Goal: Task Accomplishment & Management: Use online tool/utility

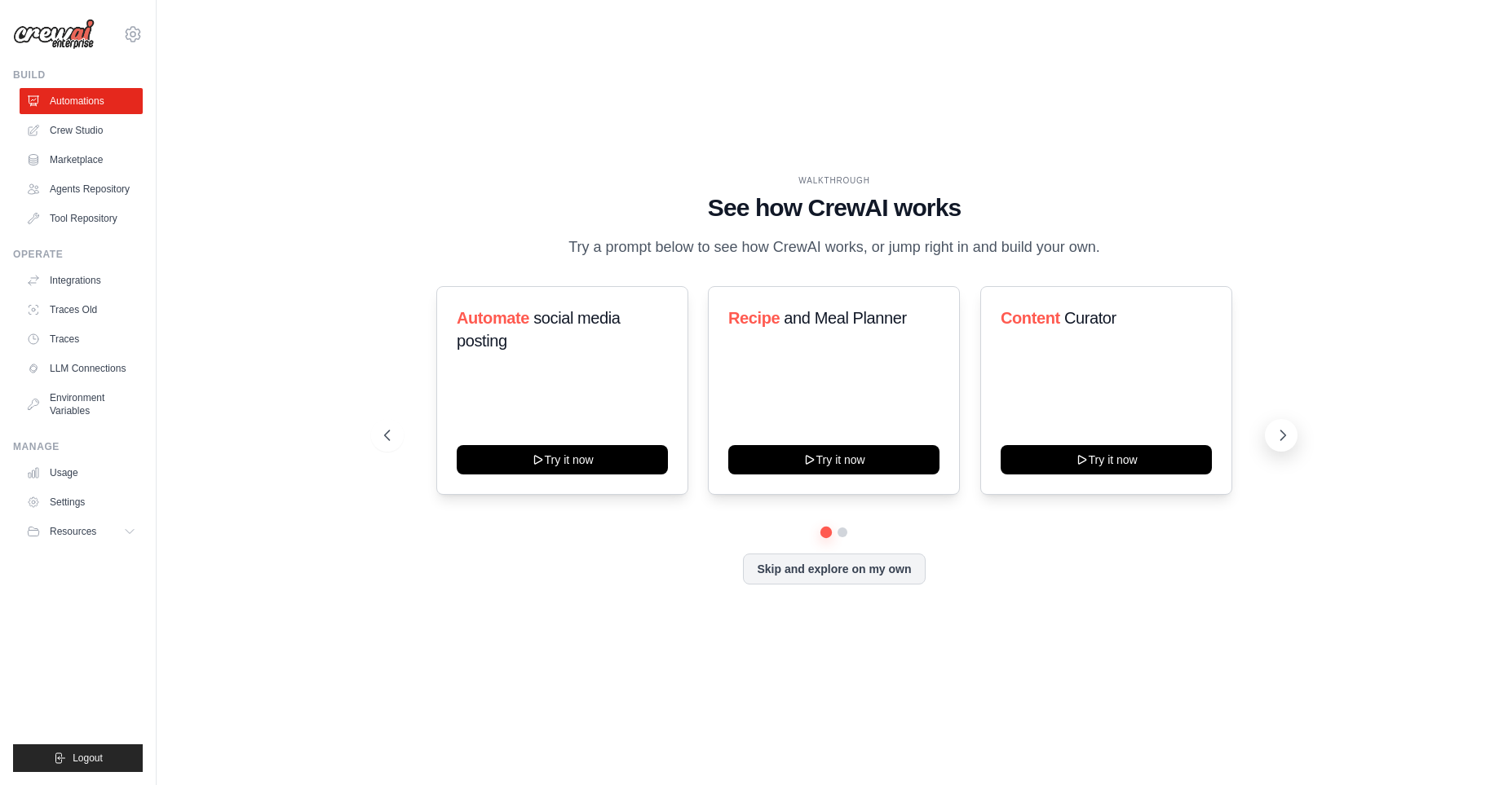
click at [1282, 440] on icon at bounding box center [1284, 435] width 5 height 10
click at [1086, 380] on div "Personal Project Manager Try it now" at bounding box center [1105, 390] width 252 height 208
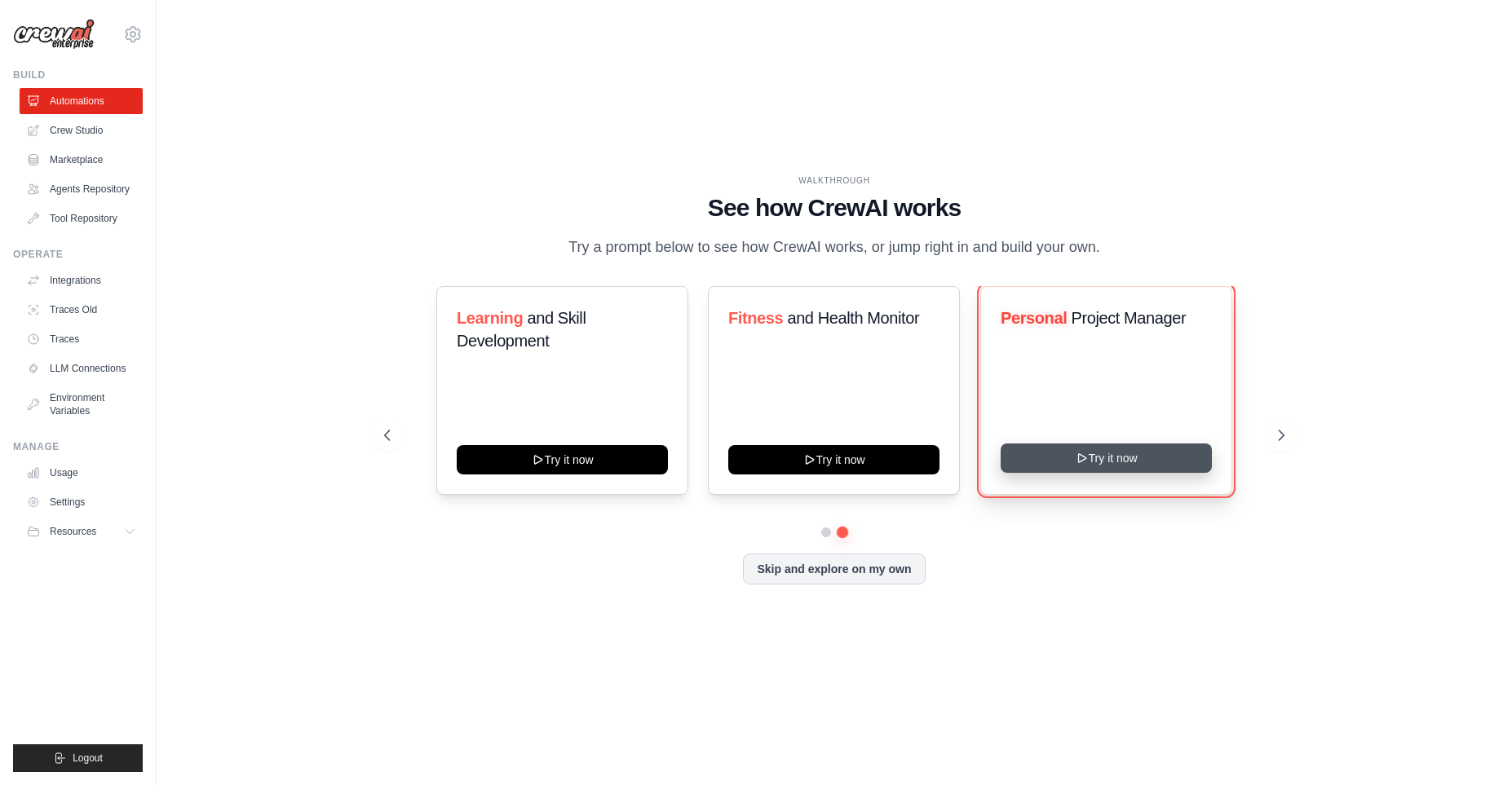
click at [1095, 473] on button "Try it now" at bounding box center [1106, 458] width 211 height 29
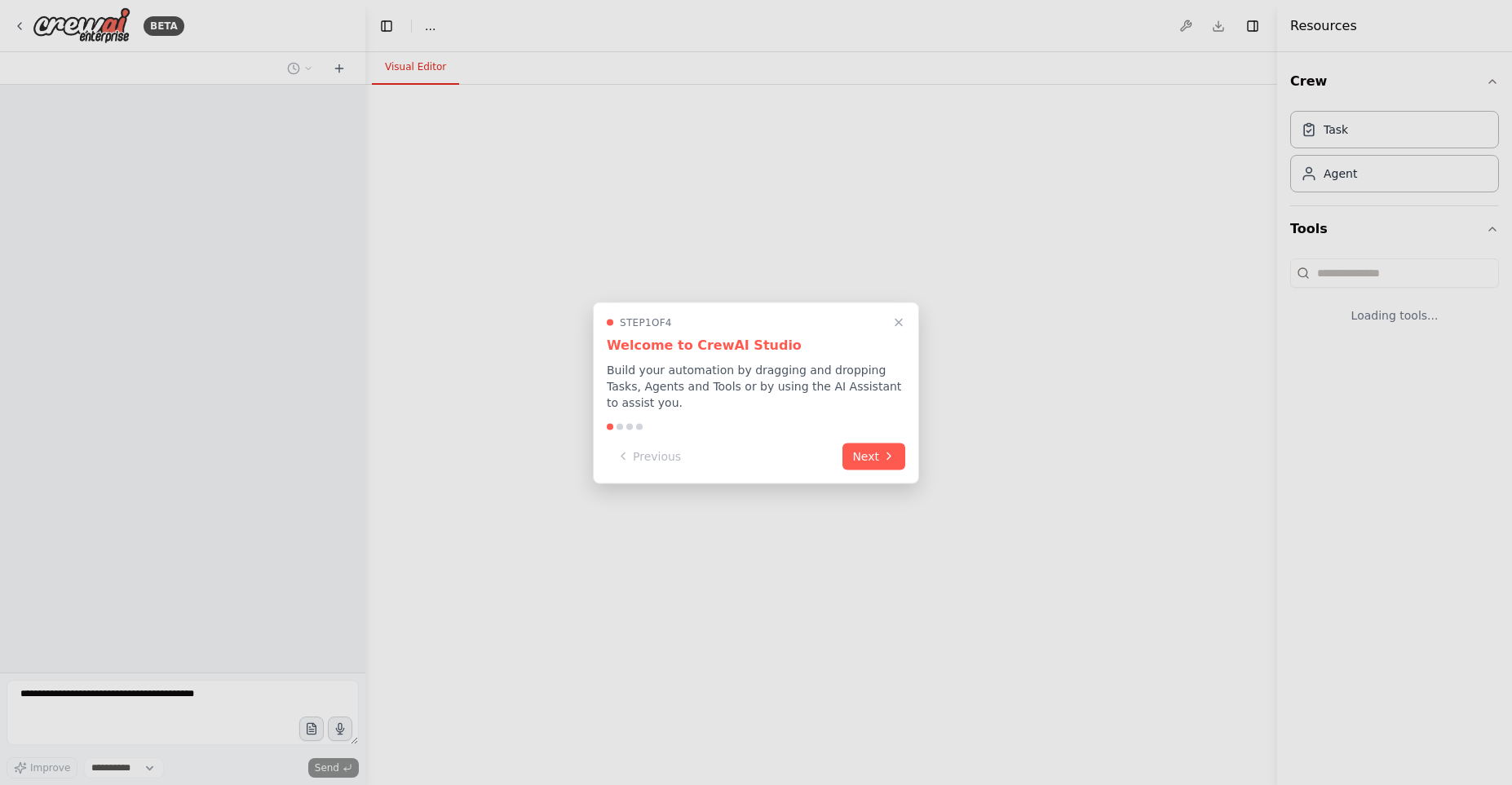
select select "****"
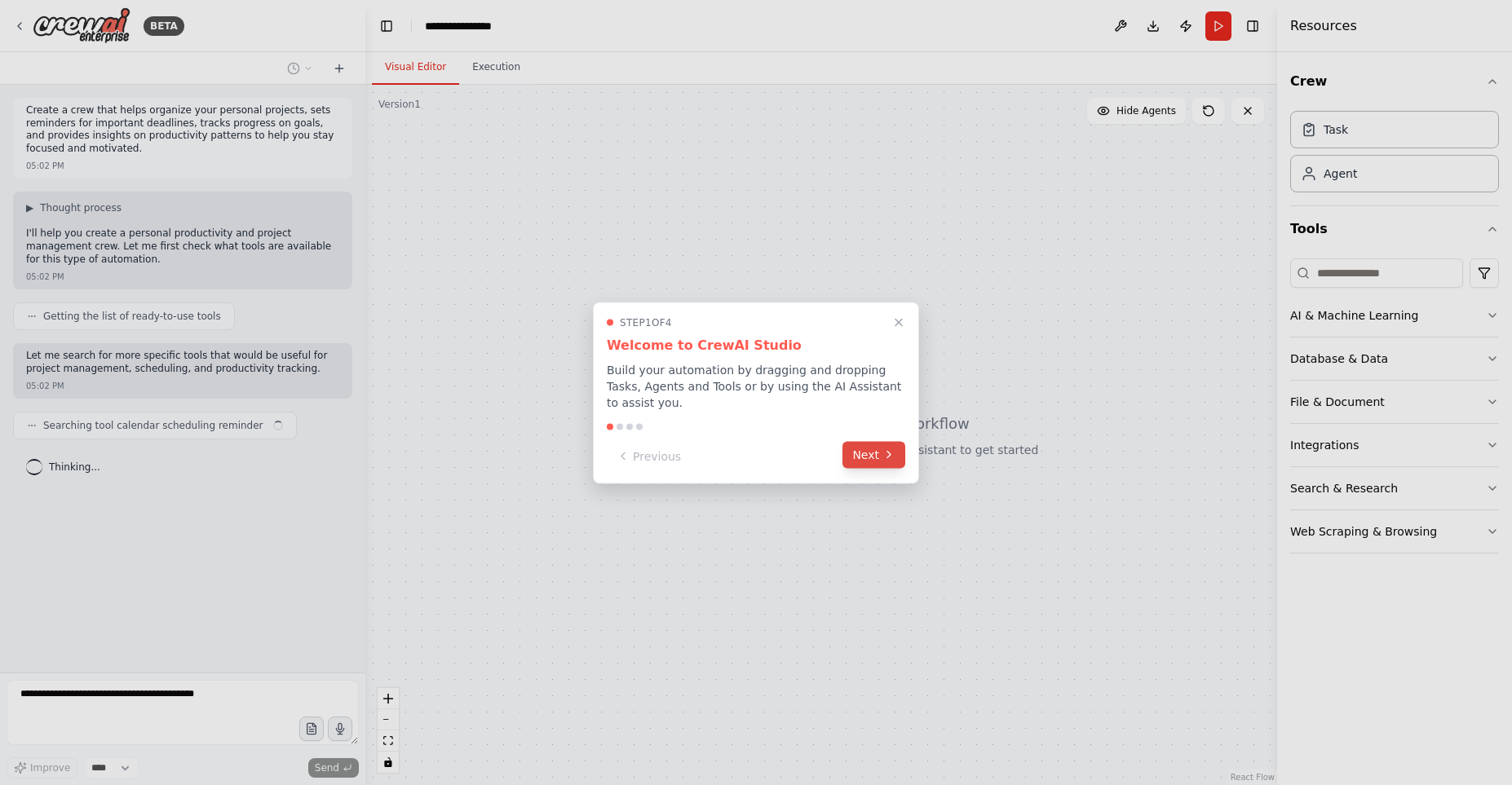
click at [878, 449] on button "Next" at bounding box center [874, 454] width 63 height 27
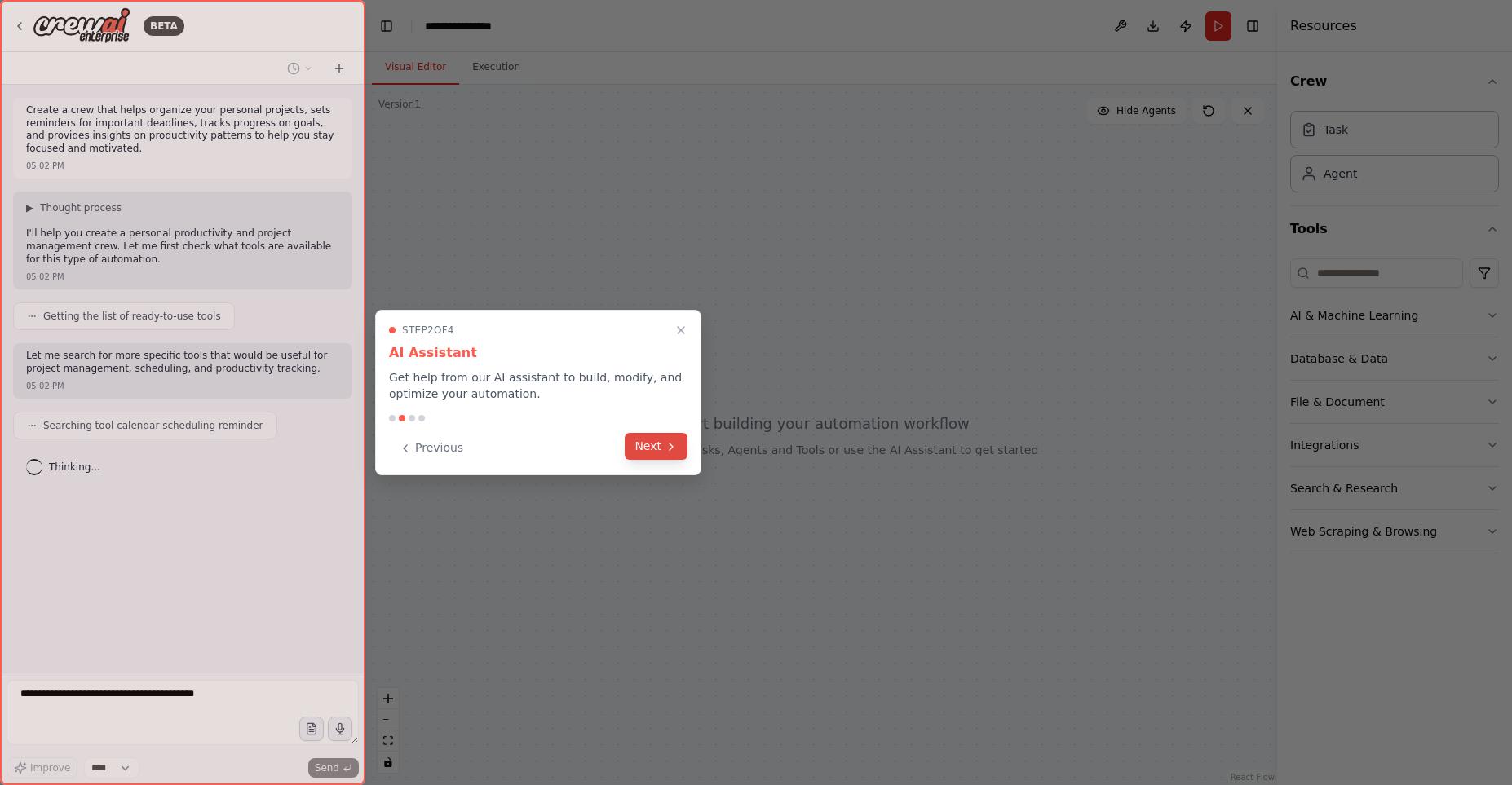
click at [662, 452] on button "Next" at bounding box center [656, 446] width 63 height 27
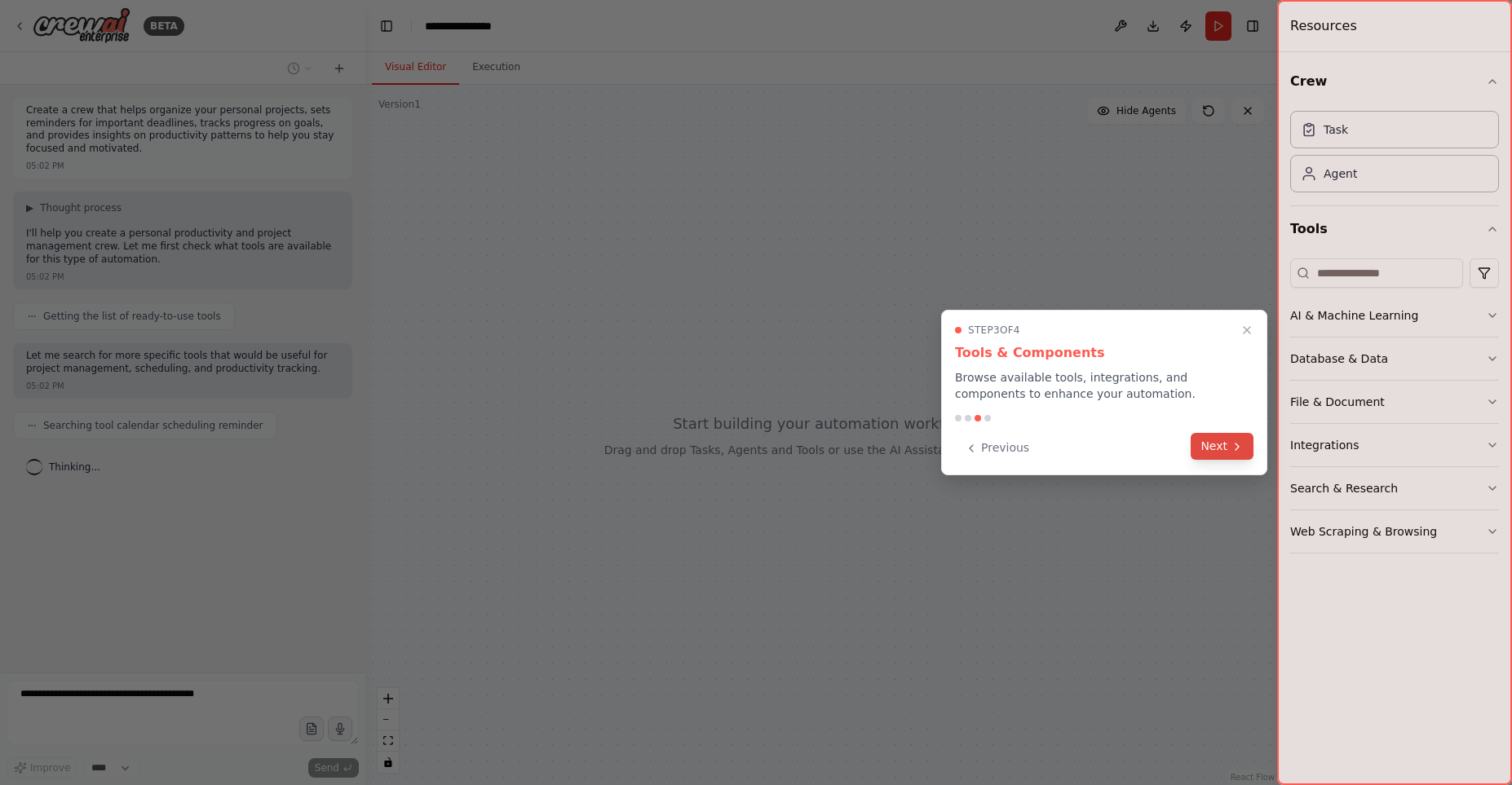
click at [1239, 446] on icon at bounding box center [1237, 446] width 13 height 13
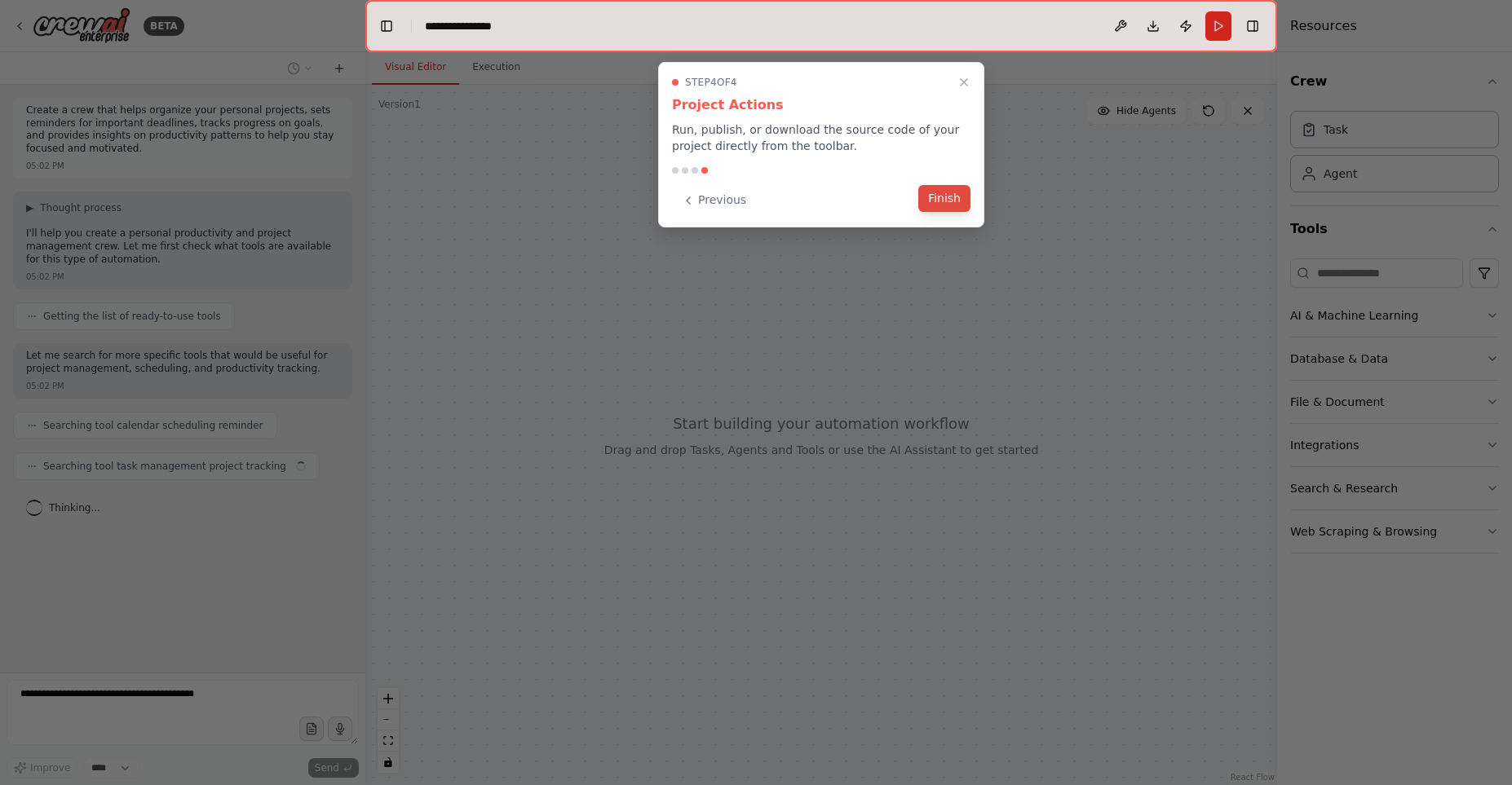
click at [933, 193] on button "Finish" at bounding box center [945, 198] width 52 height 27
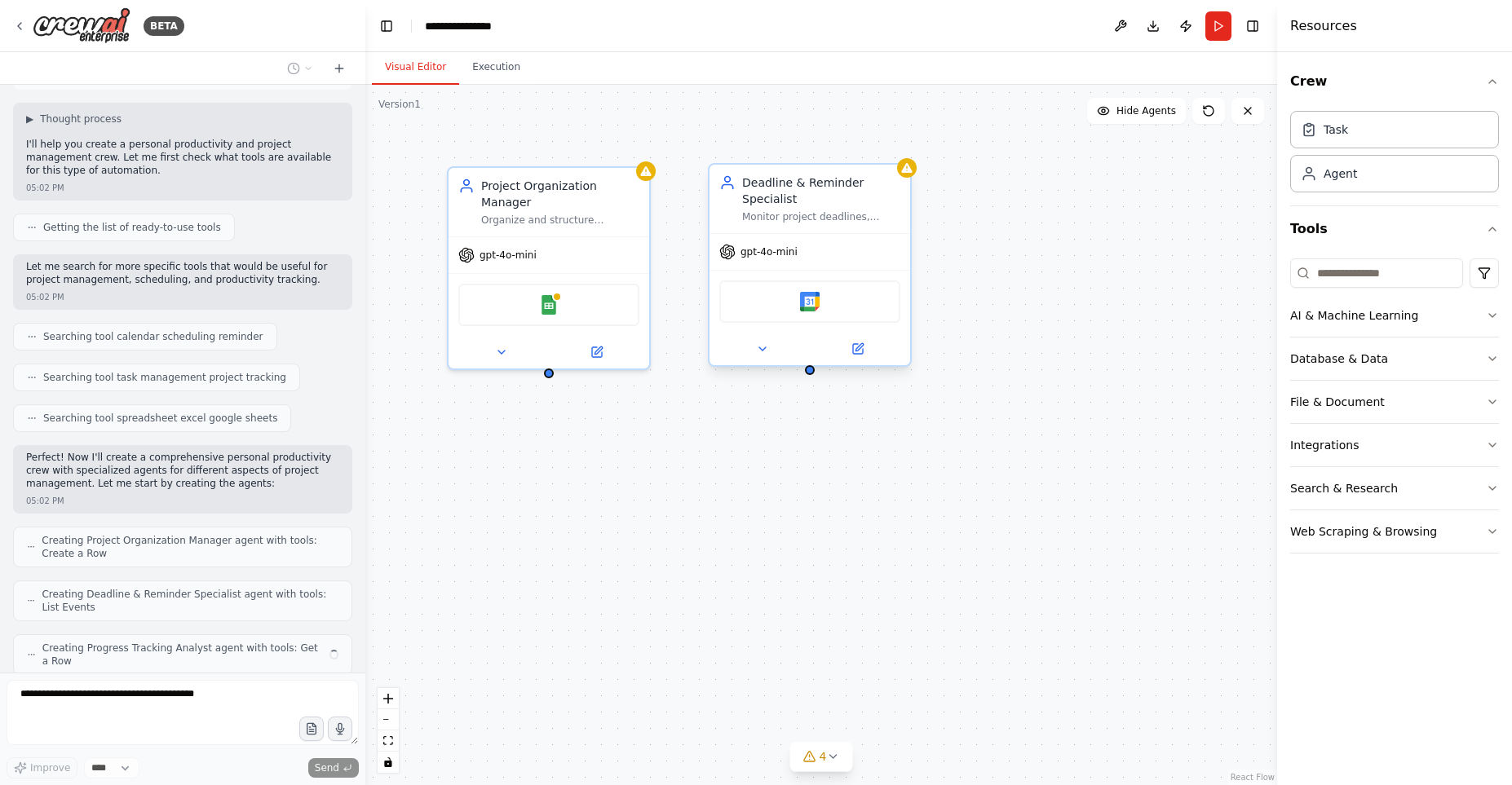
scroll to position [130, 0]
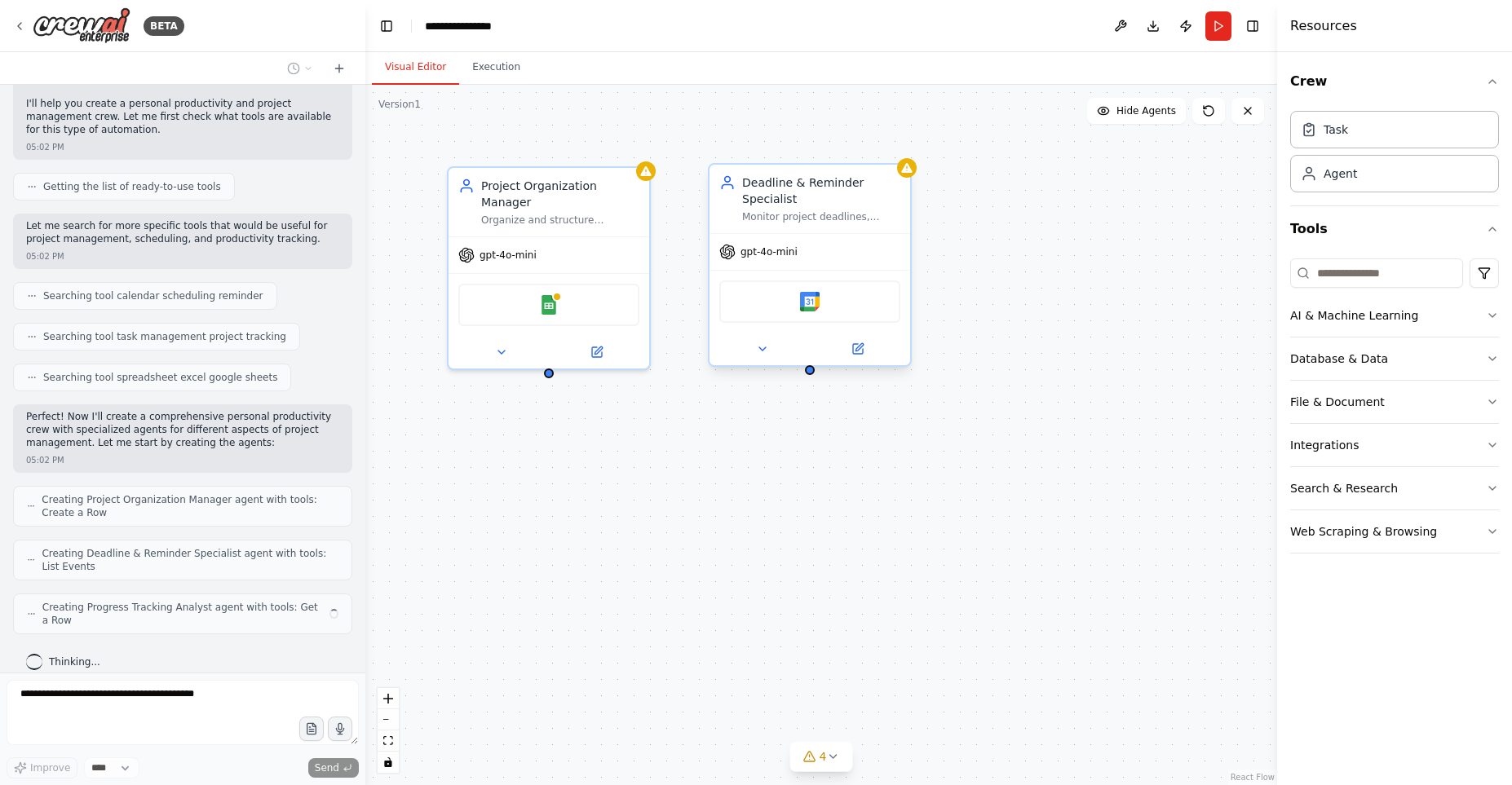
click at [810, 263] on div "gpt-4o-mini" at bounding box center [810, 252] width 201 height 35
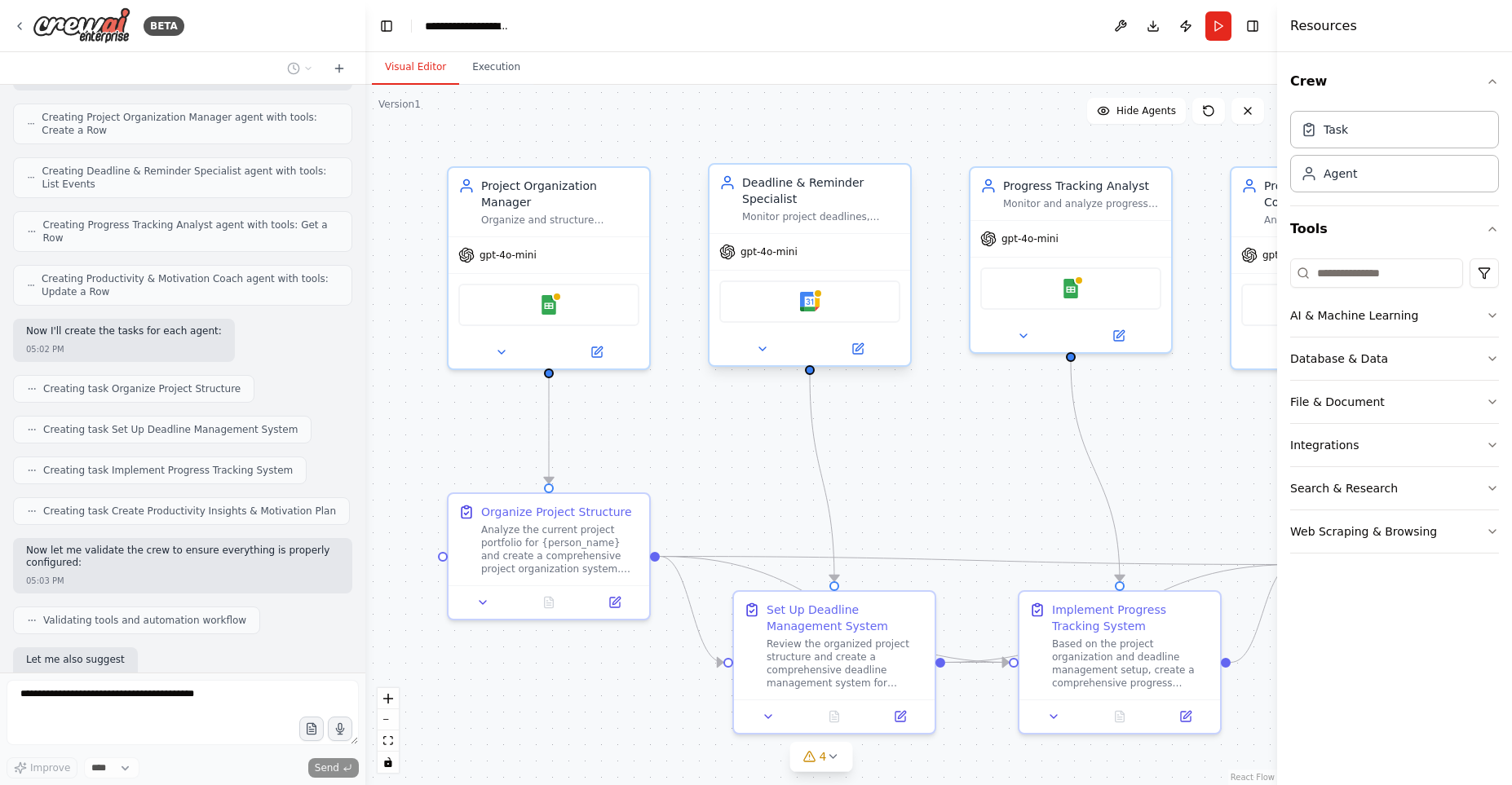
scroll to position [622, 0]
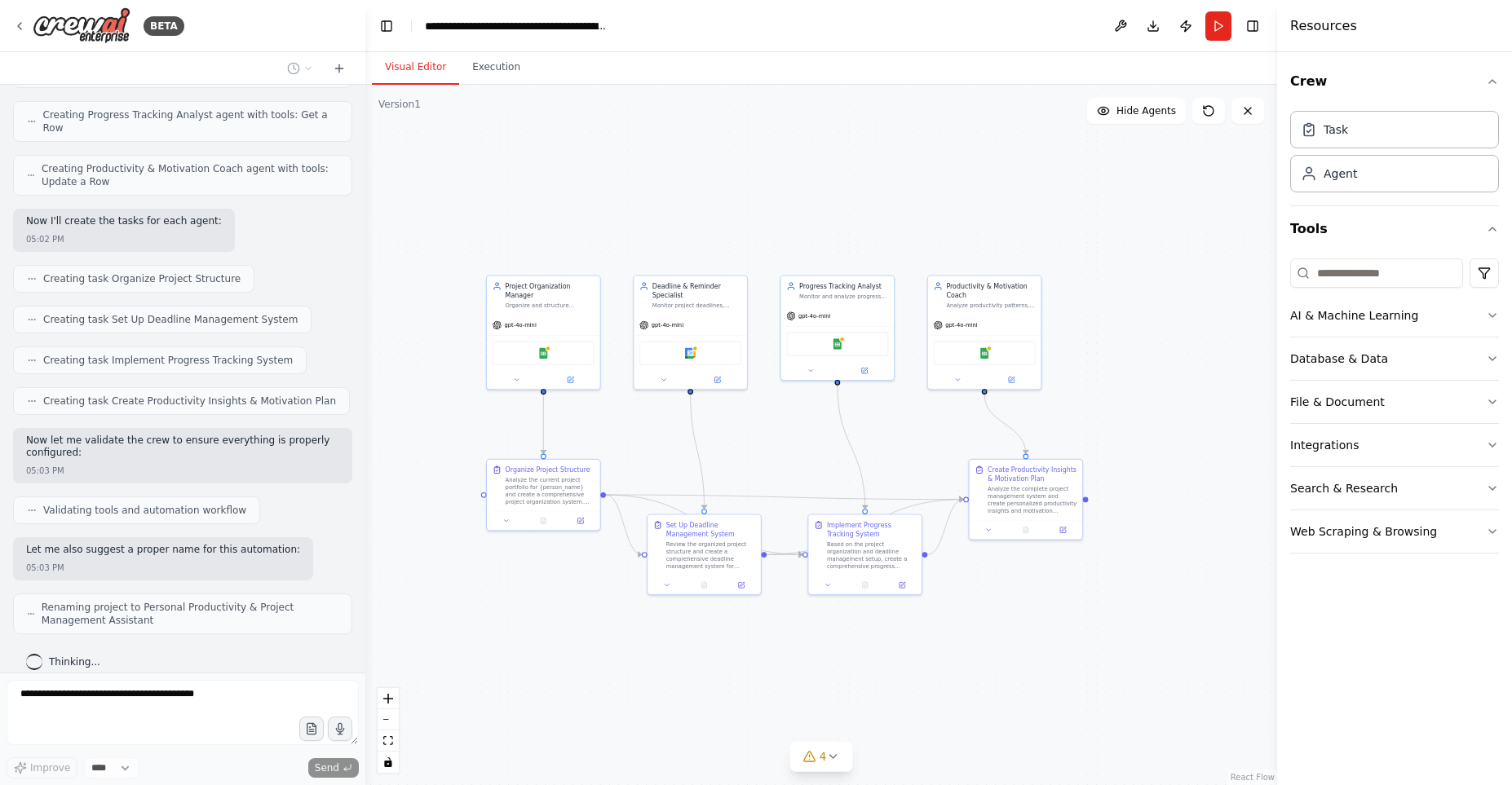
drag, startPoint x: 887, startPoint y: 431, endPoint x: 732, endPoint y: 424, distance: 155.2
click at [733, 424] on div ".deletable-edge-delete-btn { width: 20px; height: 20px; border: 0px solid #ffff…" at bounding box center [821, 435] width 912 height 700
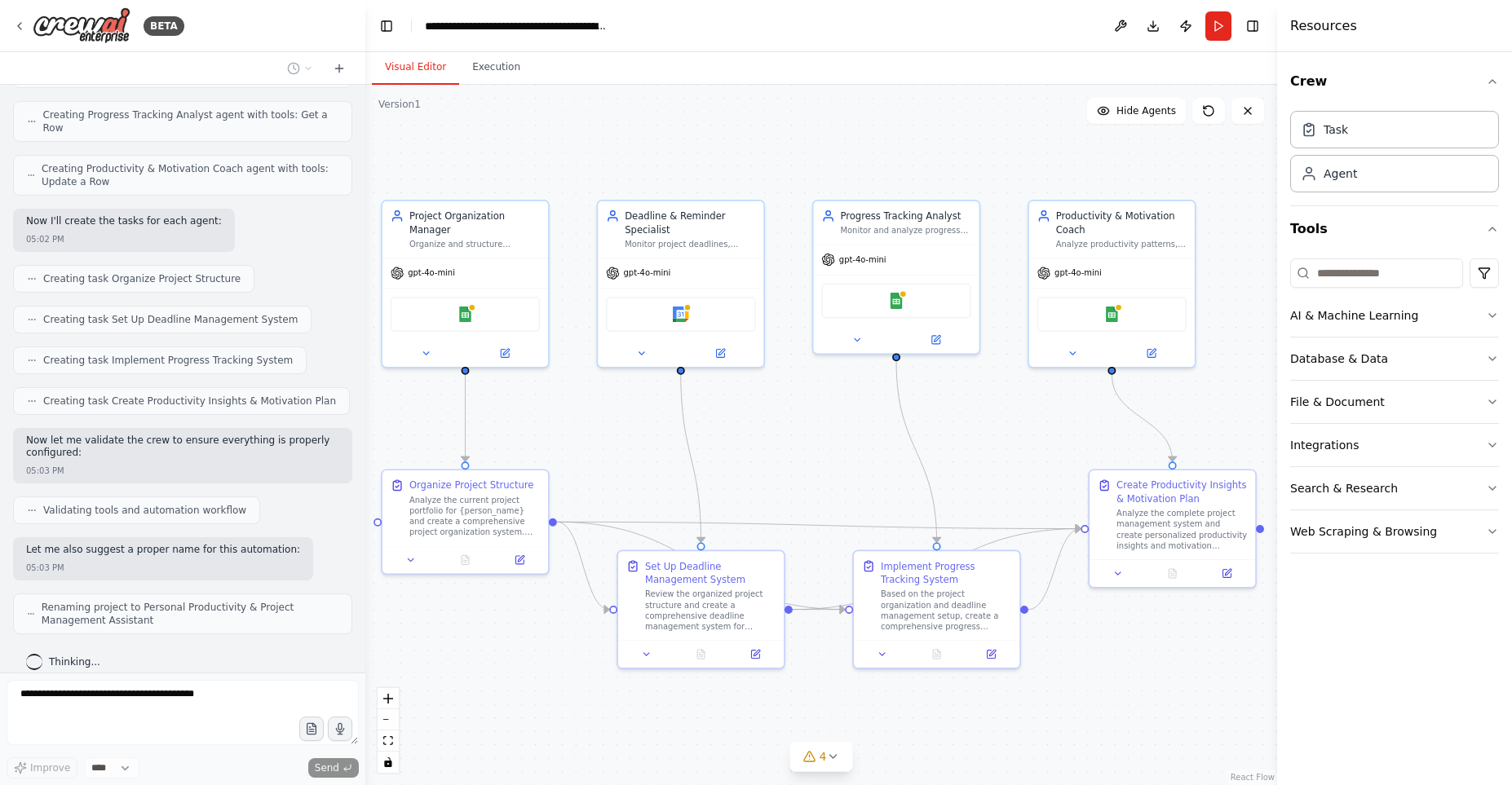
drag, startPoint x: 779, startPoint y: 436, endPoint x: 819, endPoint y: 437, distance: 40.0
click at [819, 437] on div ".deletable-edge-delete-btn { width: 20px; height: 20px; border: 0px solid #ffff…" at bounding box center [821, 435] width 912 height 700
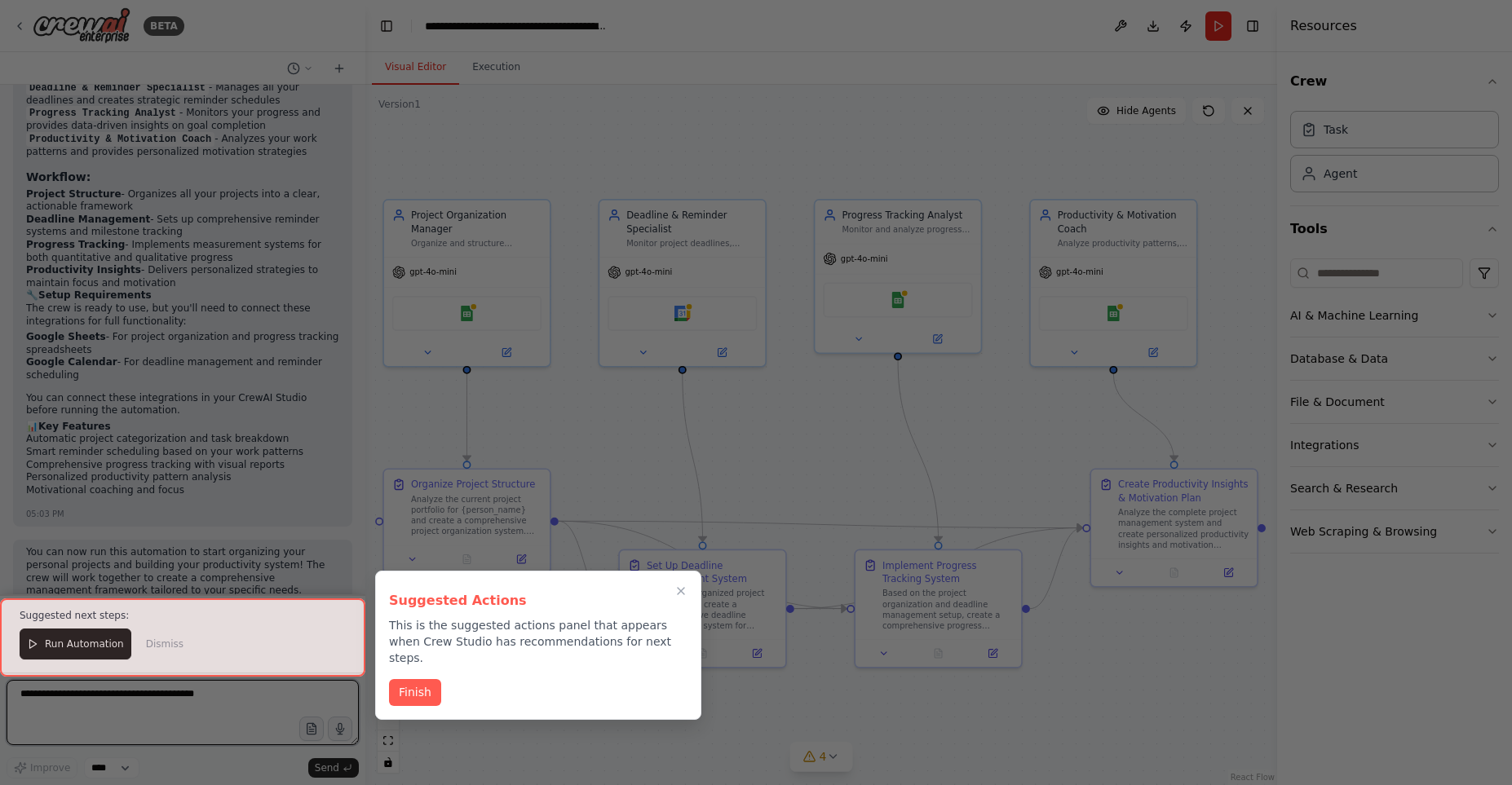
scroll to position [1304, 0]
click at [688, 590] on icon "Close walkthrough" at bounding box center [681, 590] width 15 height 15
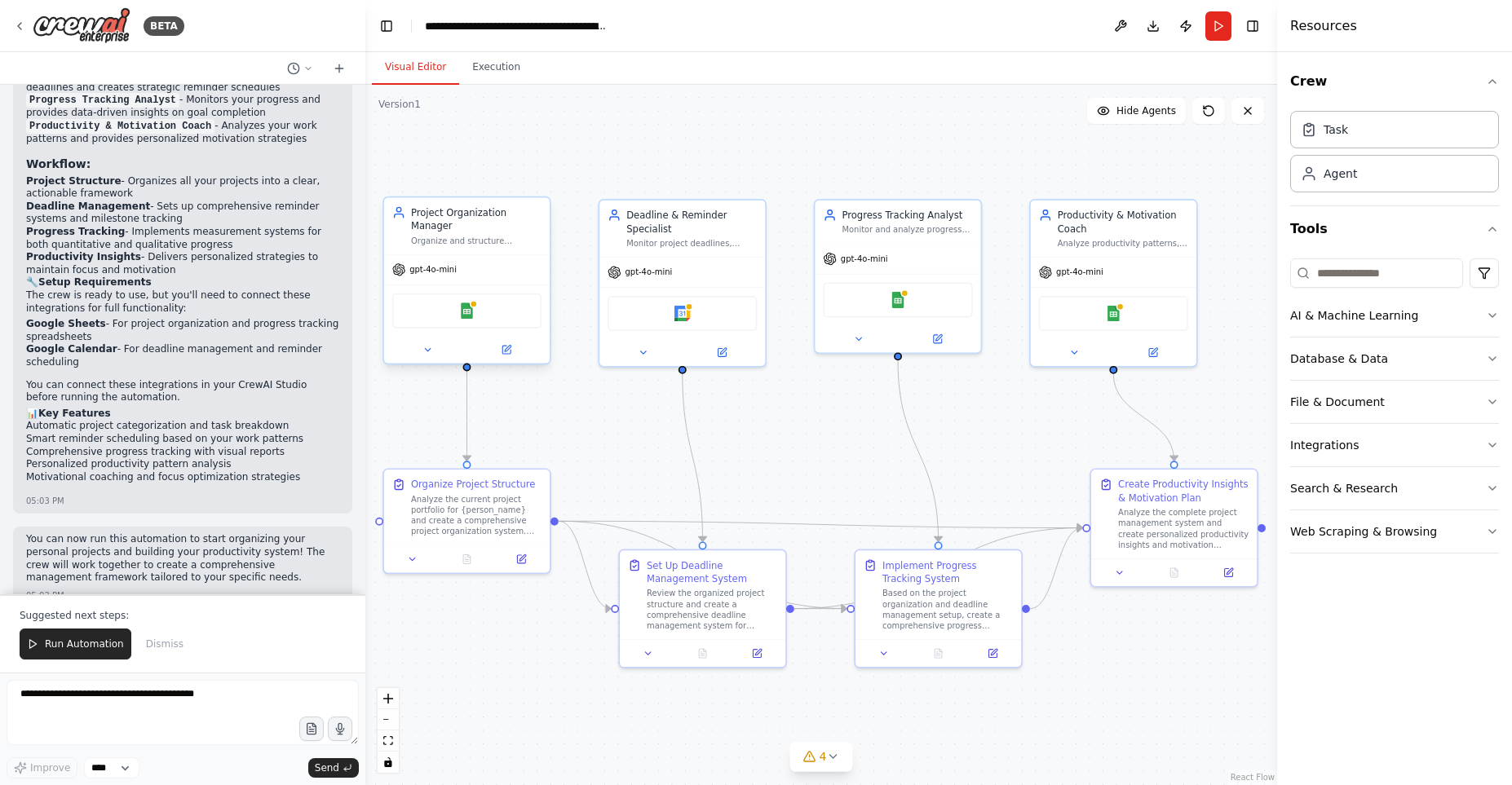
click at [479, 260] on div "gpt-4o-mini" at bounding box center [466, 270] width 165 height 29
click at [507, 348] on div at bounding box center [466, 349] width 165 height 27
click at [426, 344] on icon at bounding box center [427, 349] width 10 height 10
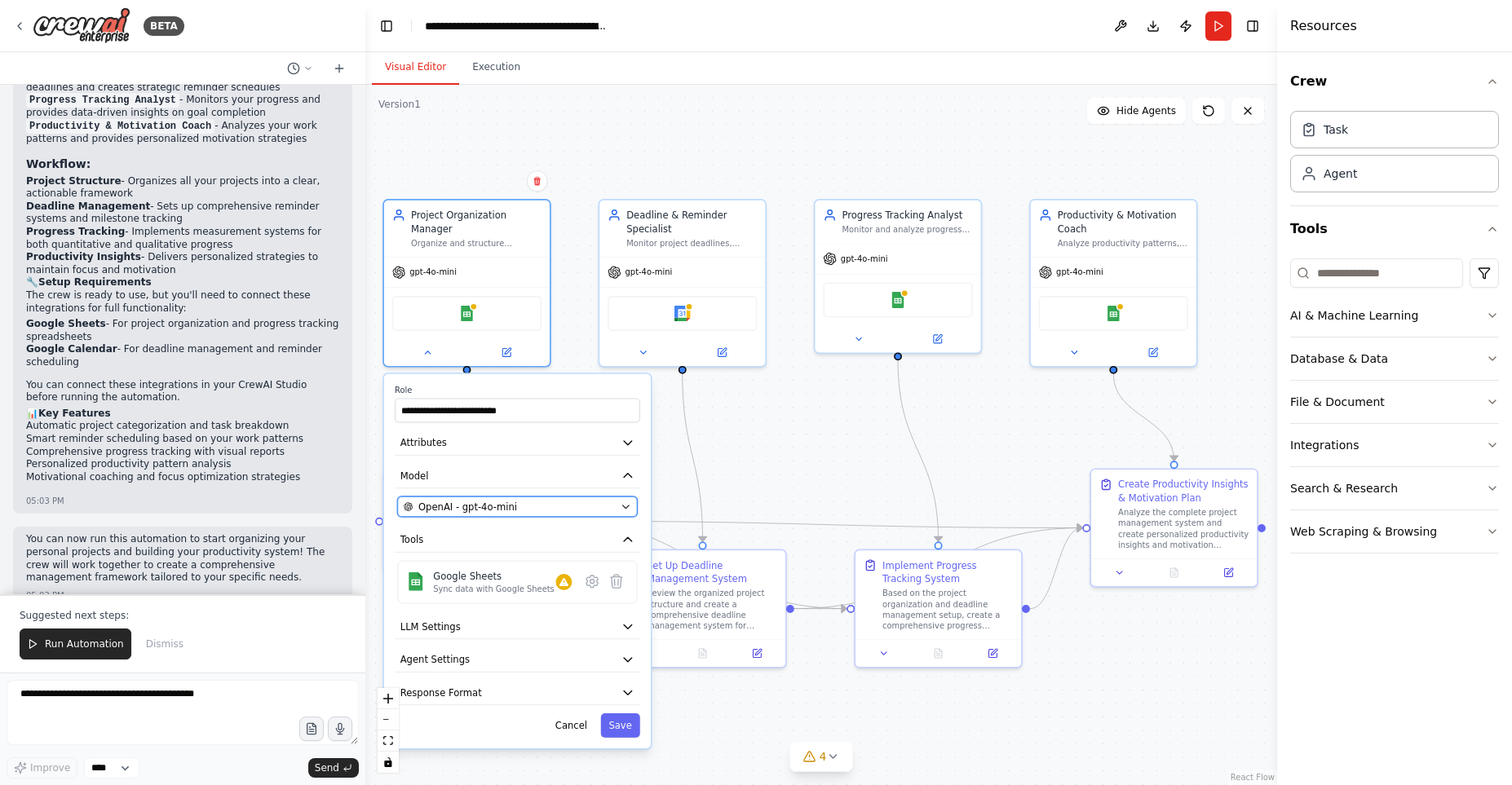
click at [595, 500] on div "OpenAI - gpt-4o-mini" at bounding box center [509, 507] width 211 height 14
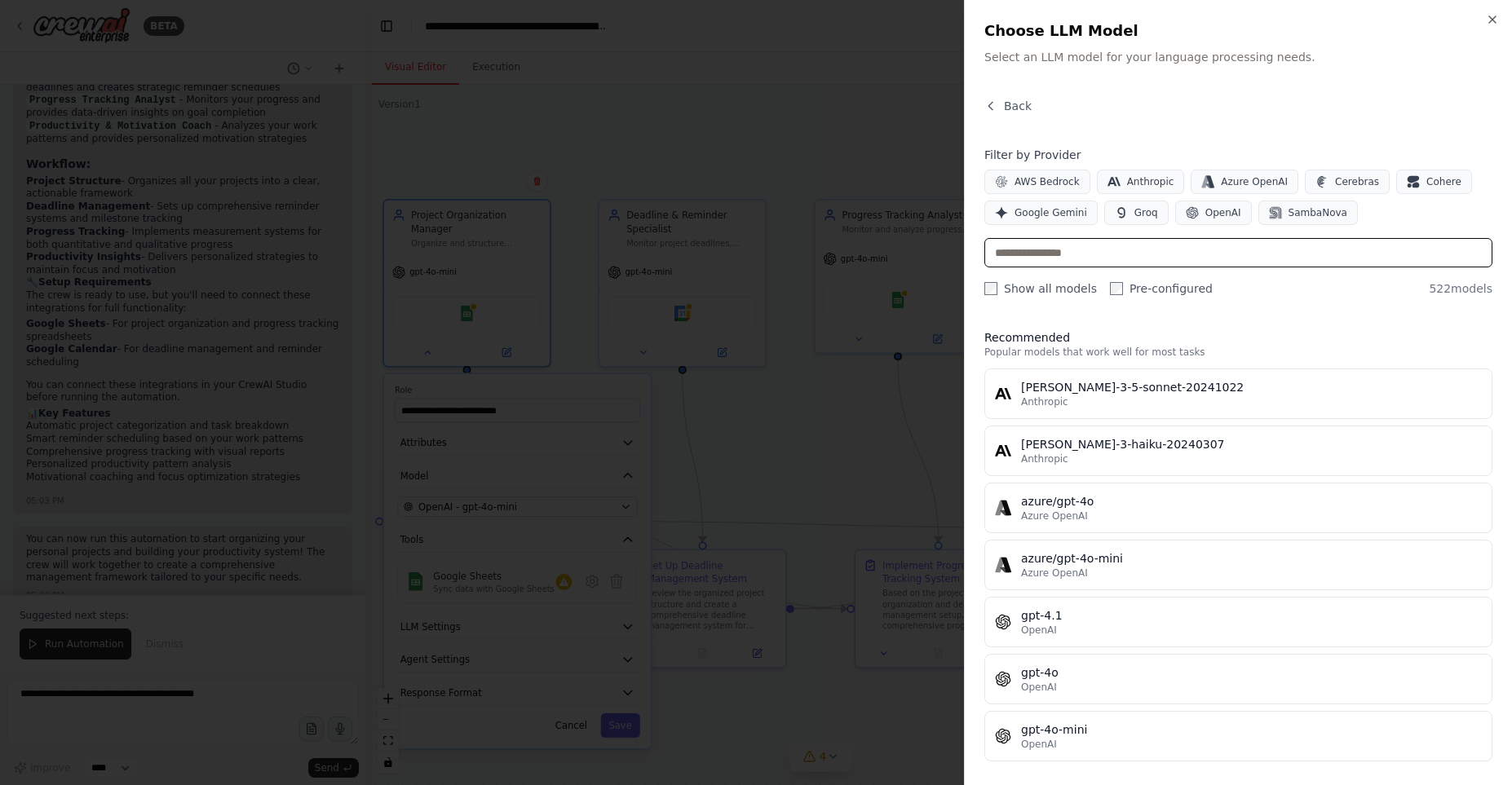
click at [1111, 249] on input "text" at bounding box center [1238, 252] width 508 height 29
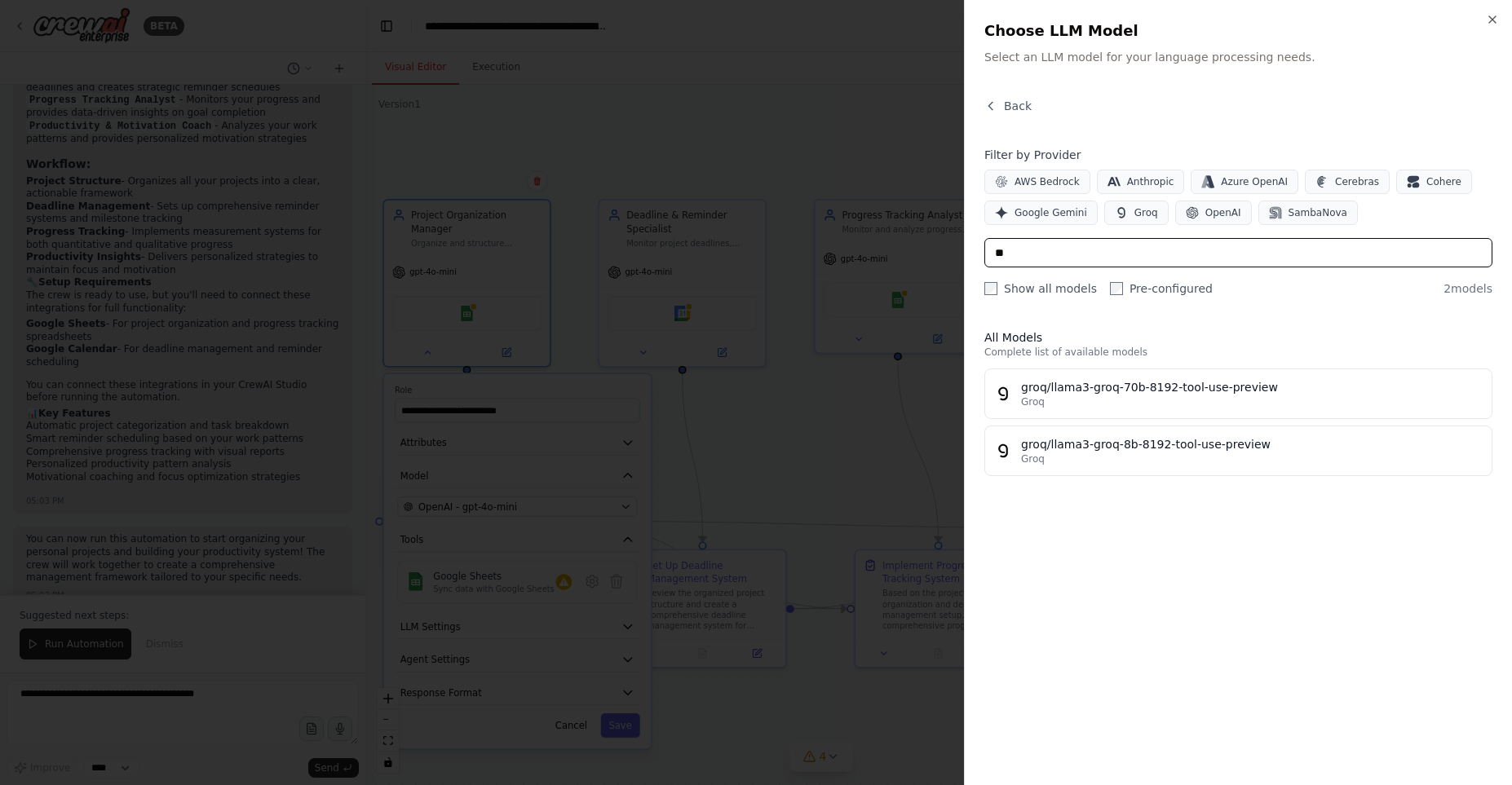
type input "*"
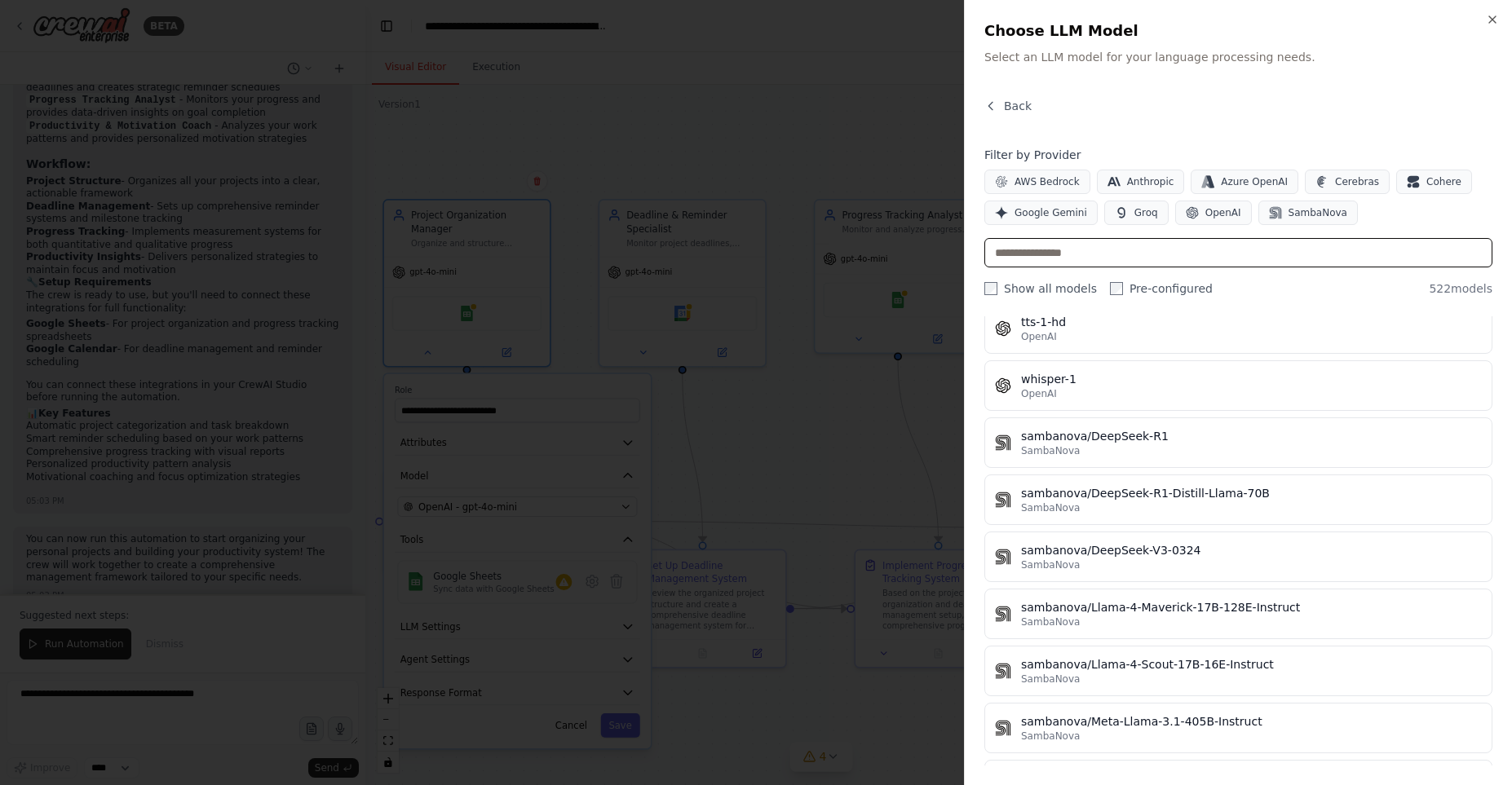
scroll to position [28985, 0]
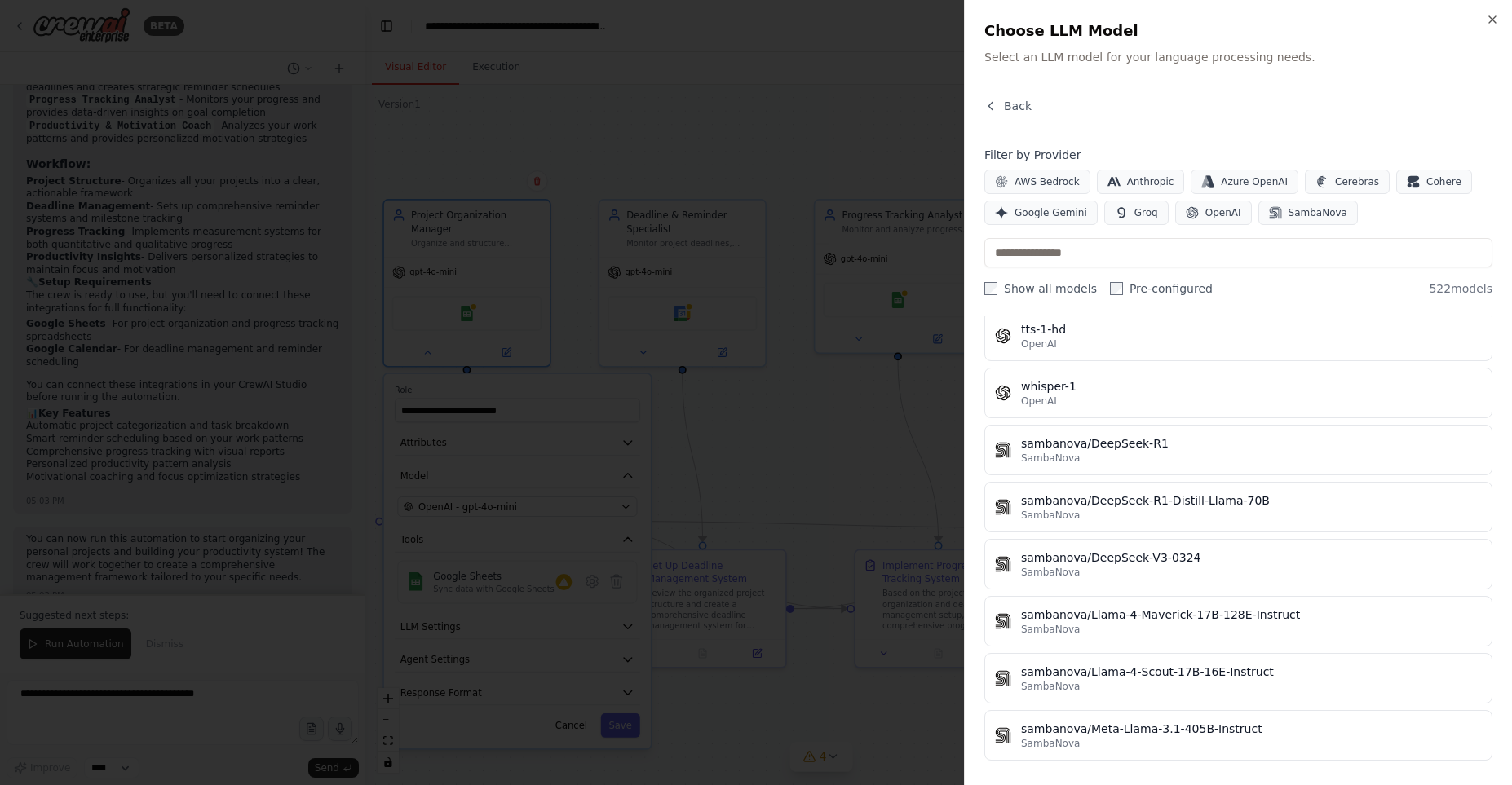
click at [673, 575] on div at bounding box center [756, 392] width 1512 height 785
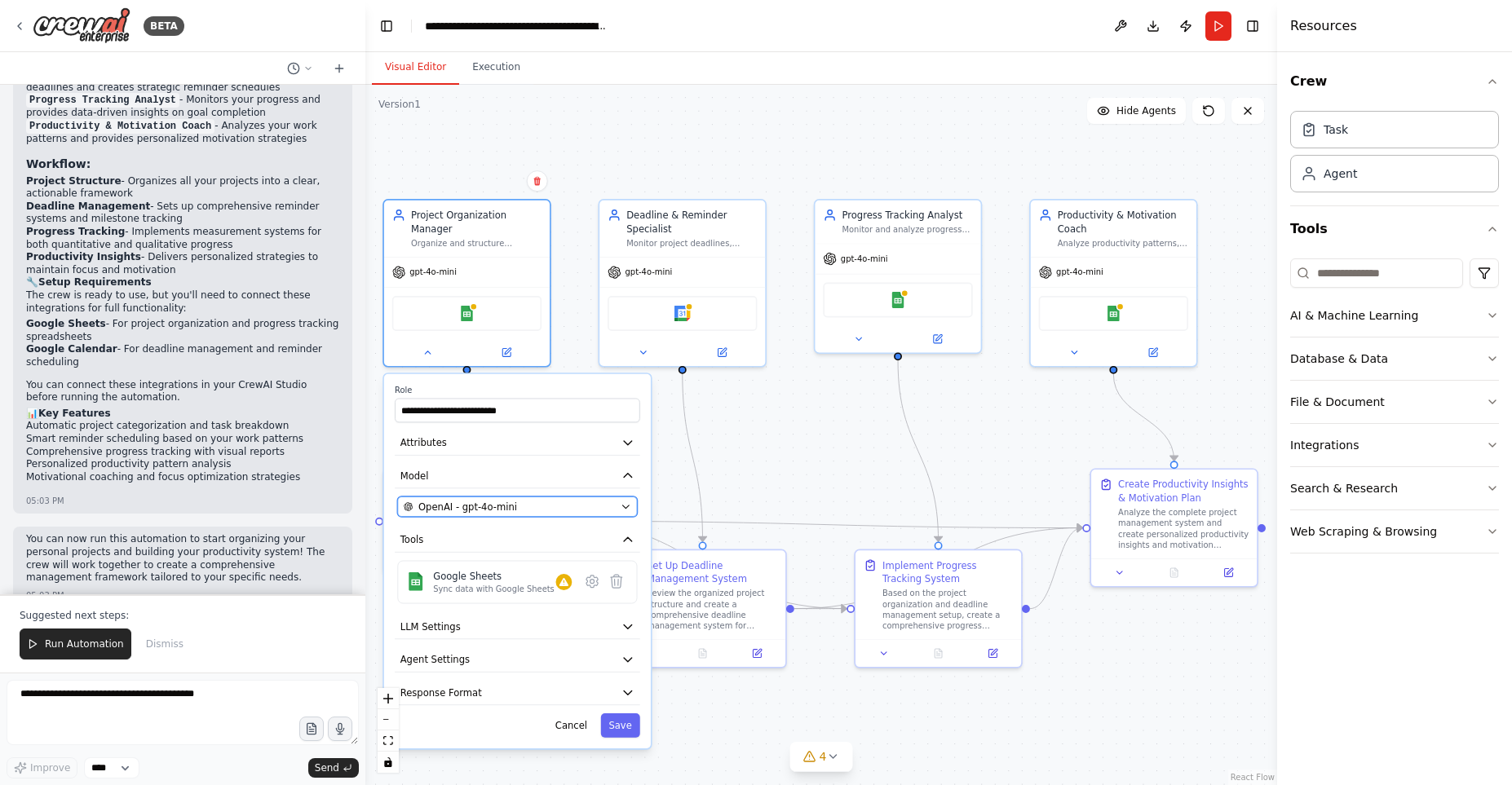
click at [622, 502] on button "OpenAI - gpt-4o-mini" at bounding box center [516, 507] width 240 height 21
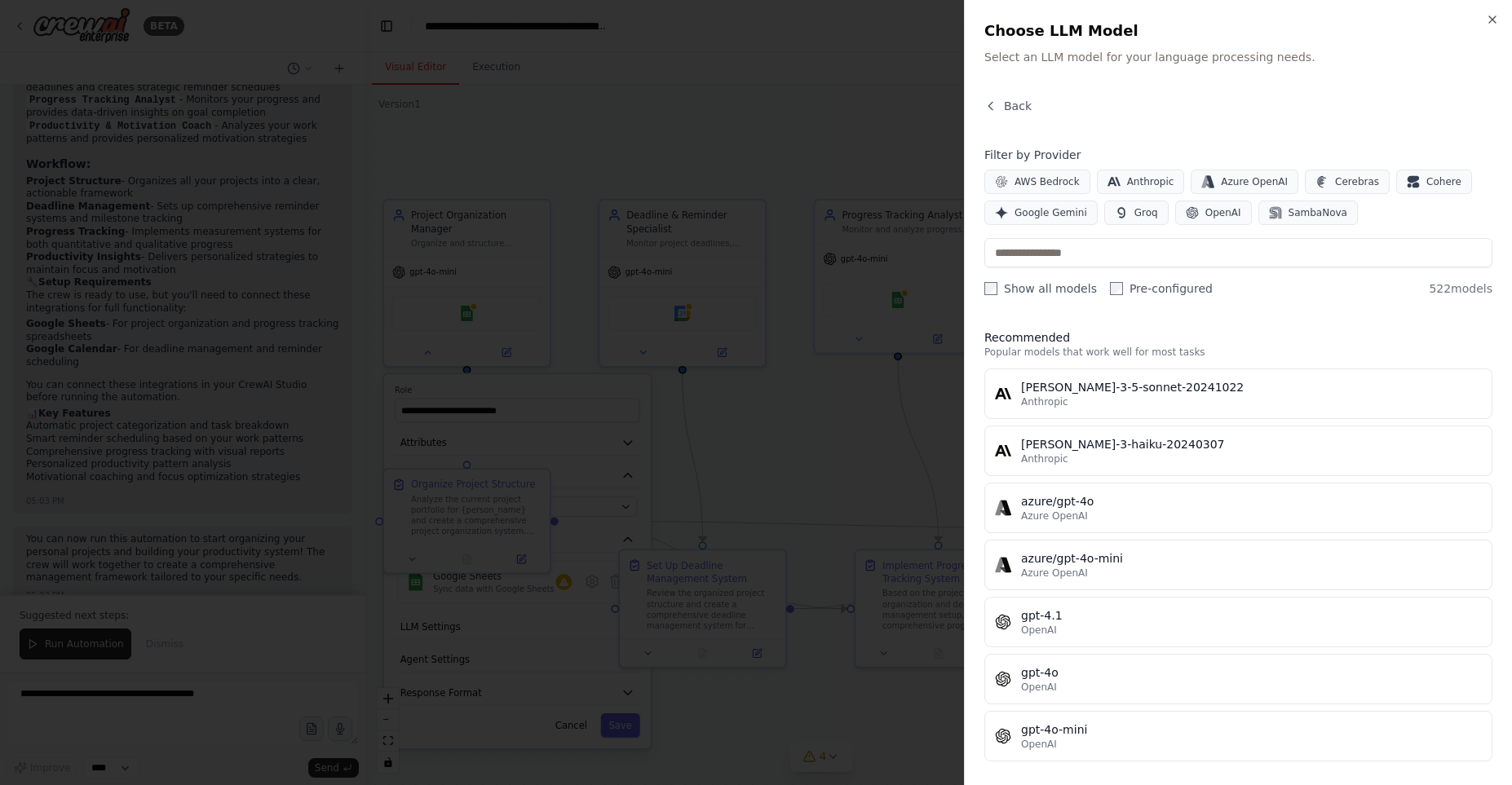
scroll to position [1304, 0]
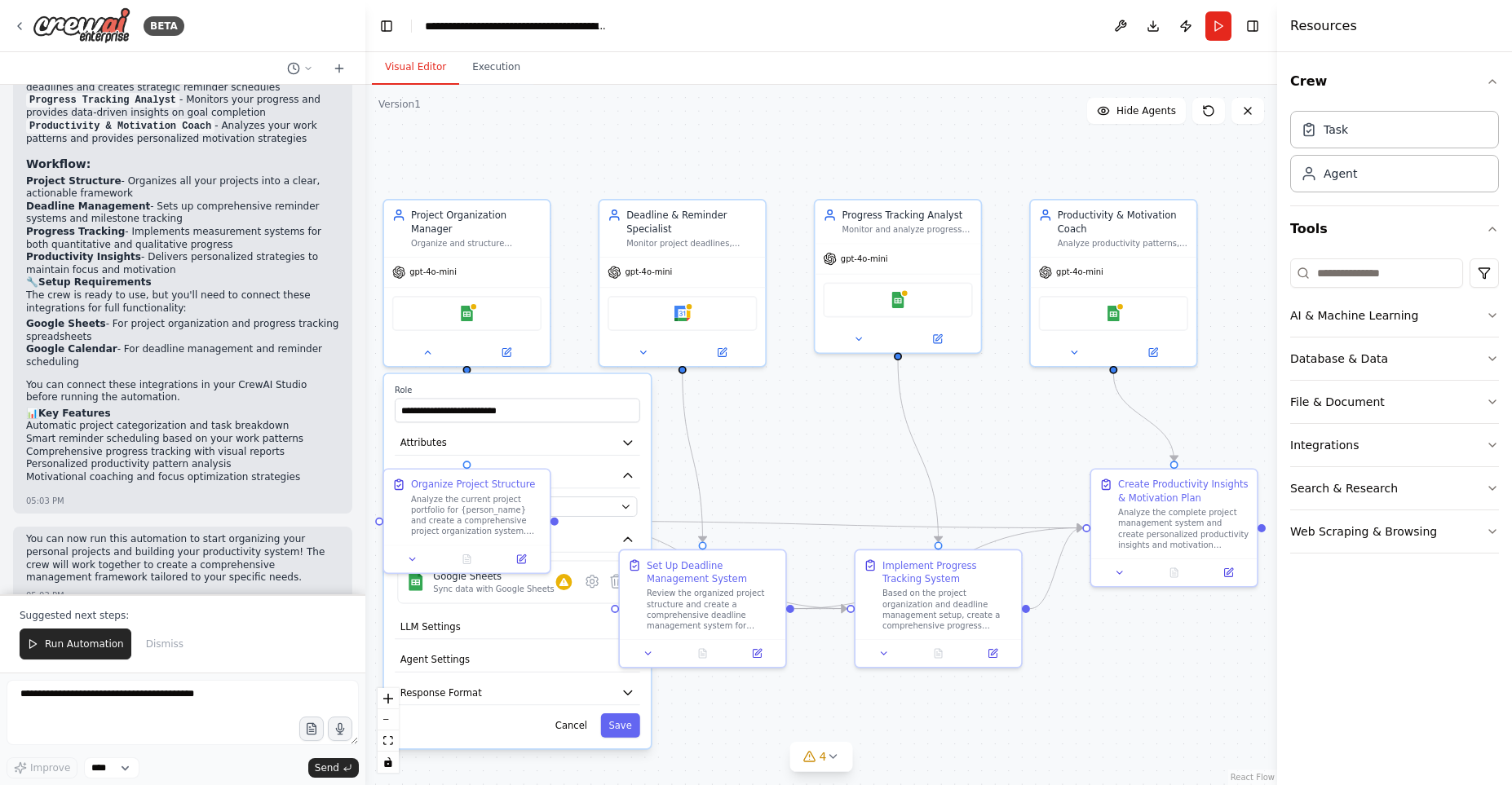
click at [836, 461] on div ".deletable-edge-delete-btn { width: 20px; height: 20px; border: 0px solid #ffff…" at bounding box center [821, 435] width 912 height 700
click at [584, 450] on div "**********" at bounding box center [517, 561] width 266 height 374
click at [423, 344] on icon at bounding box center [427, 349] width 10 height 10
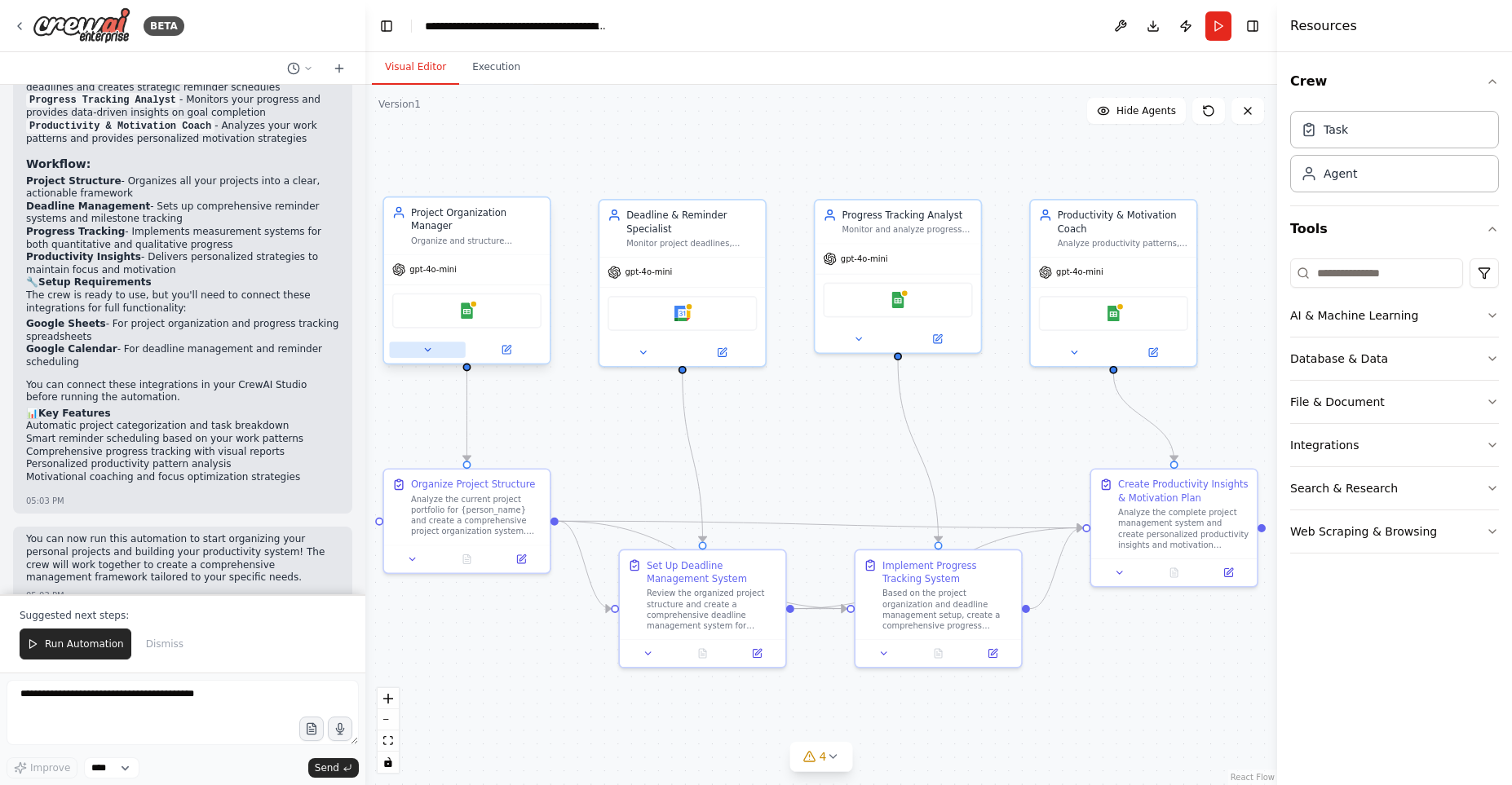
click at [423, 344] on icon at bounding box center [427, 349] width 10 height 10
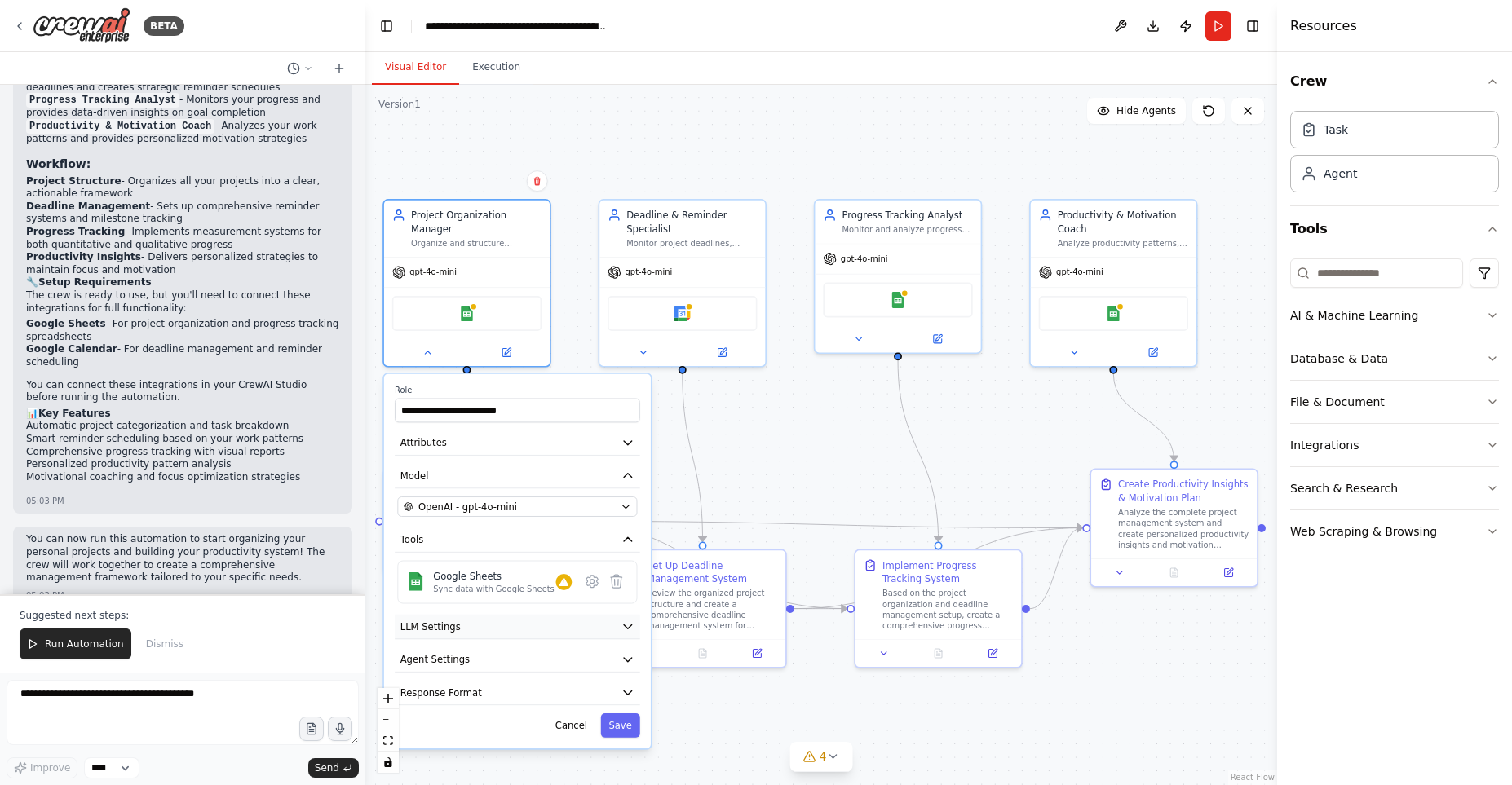
click at [628, 624] on icon "button" at bounding box center [627, 626] width 8 height 4
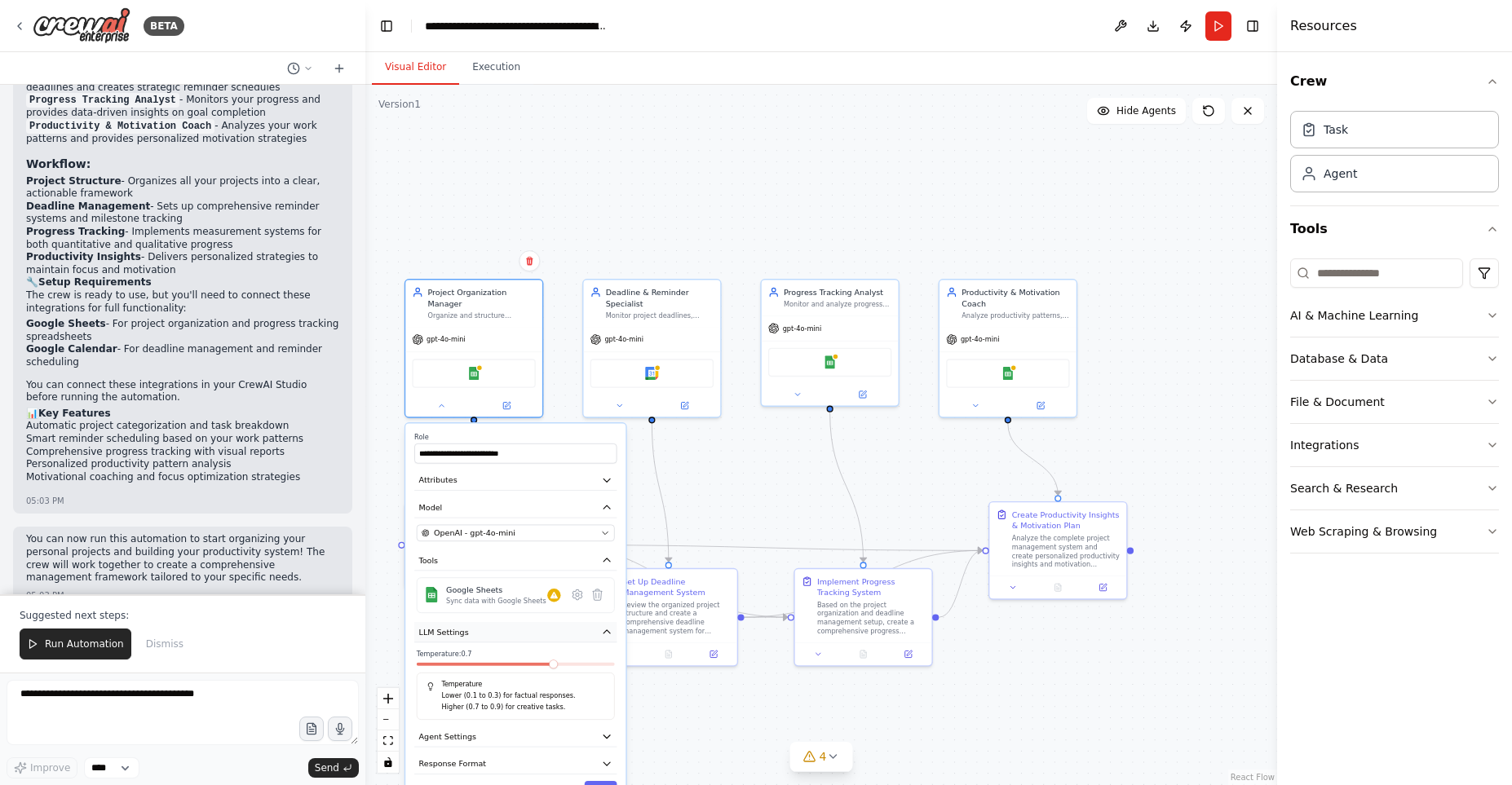
click at [521, 622] on button "LLM Settings" at bounding box center [516, 632] width 202 height 21
click at [522, 622] on button "LLM Settings" at bounding box center [516, 632] width 202 height 21
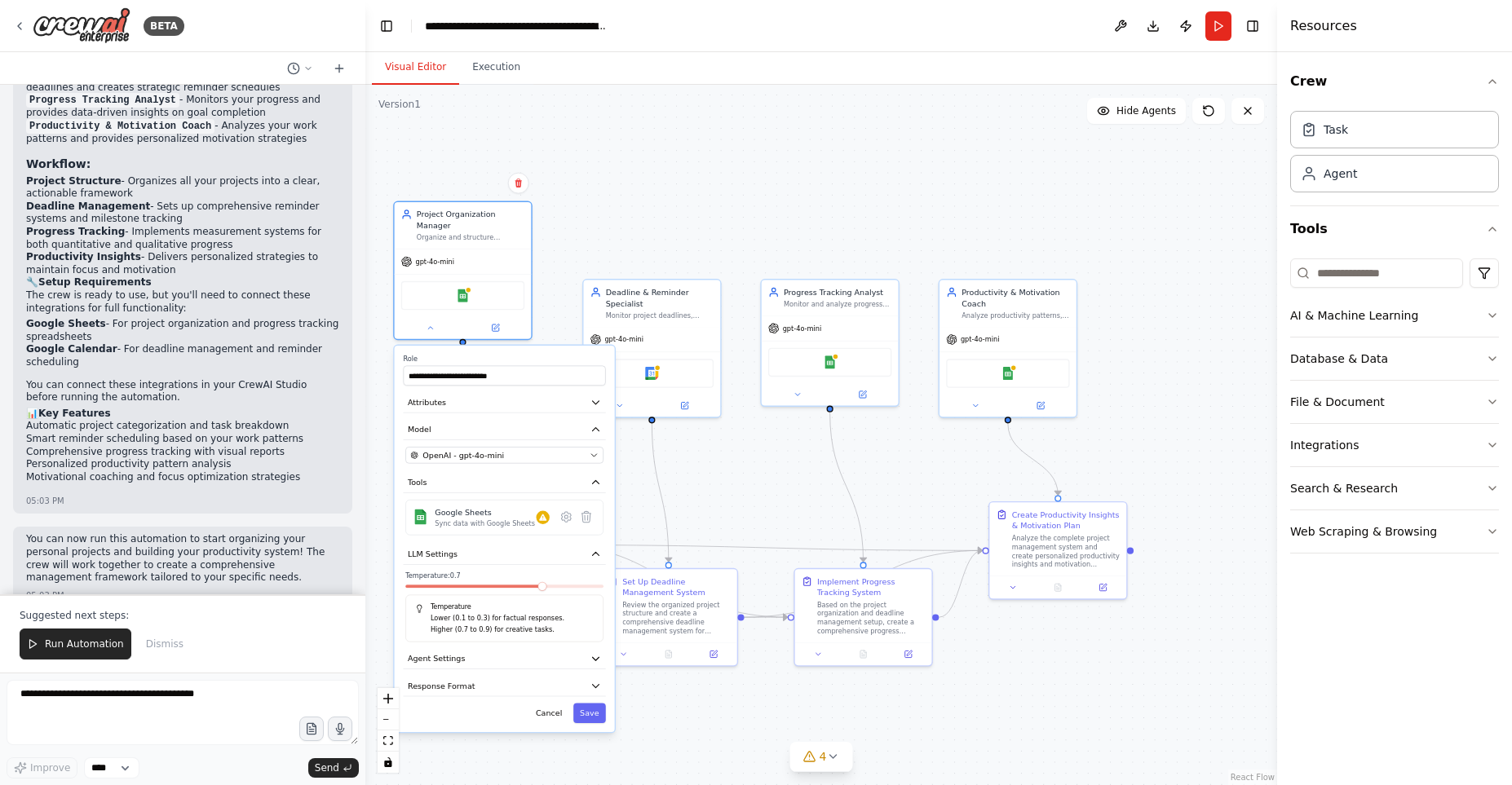
drag, startPoint x: 501, startPoint y: 714, endPoint x: 493, endPoint y: 633, distance: 81.4
click at [493, 633] on div "**********" at bounding box center [504, 539] width 221 height 386
click at [593, 549] on icon "button" at bounding box center [596, 554] width 11 height 11
click at [595, 579] on icon "button" at bounding box center [596, 581] width 7 height 3
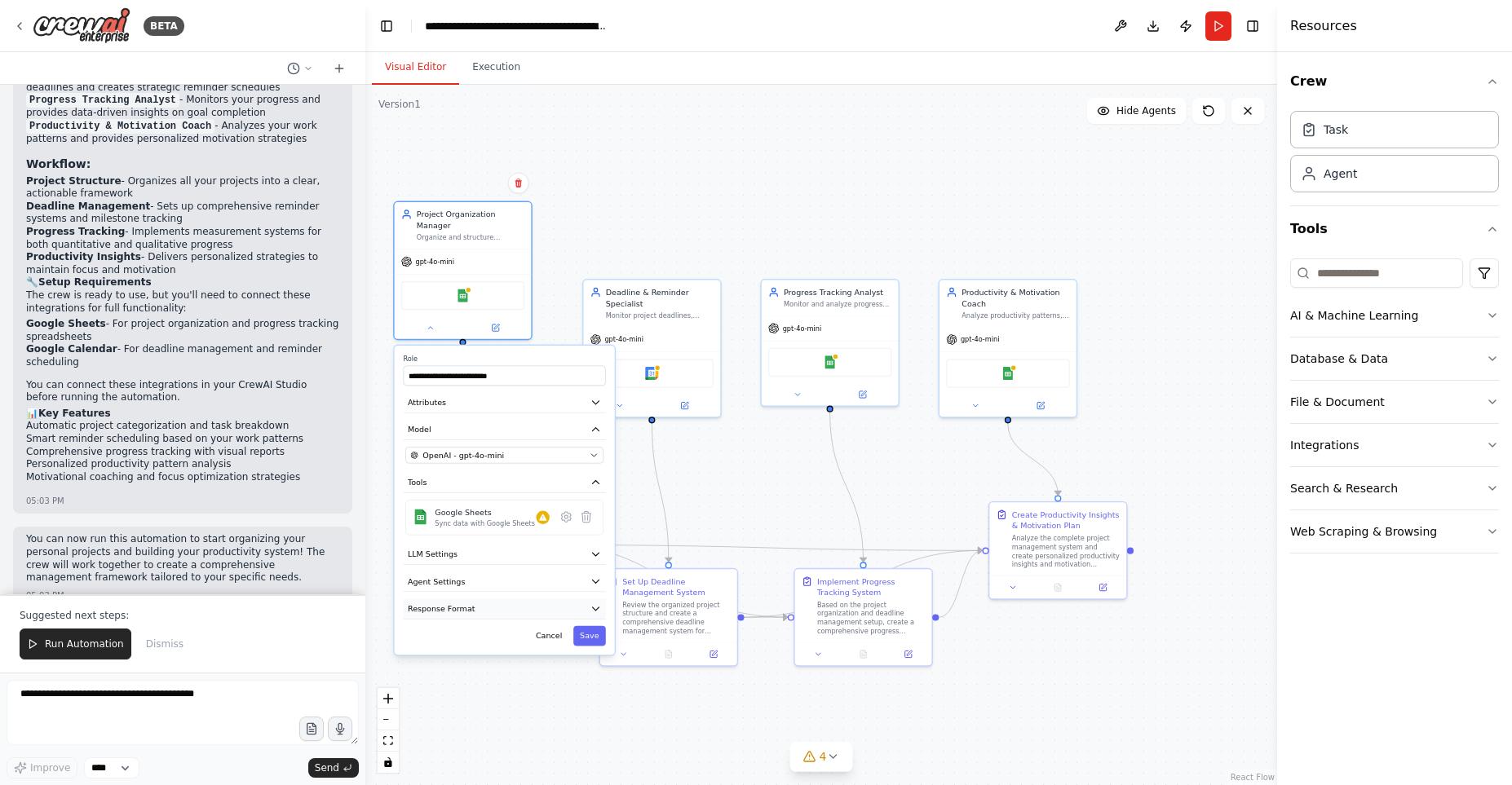
click at [593, 603] on icon "button" at bounding box center [596, 609] width 11 height 11
click at [464, 287] on img at bounding box center [462, 293] width 13 height 13
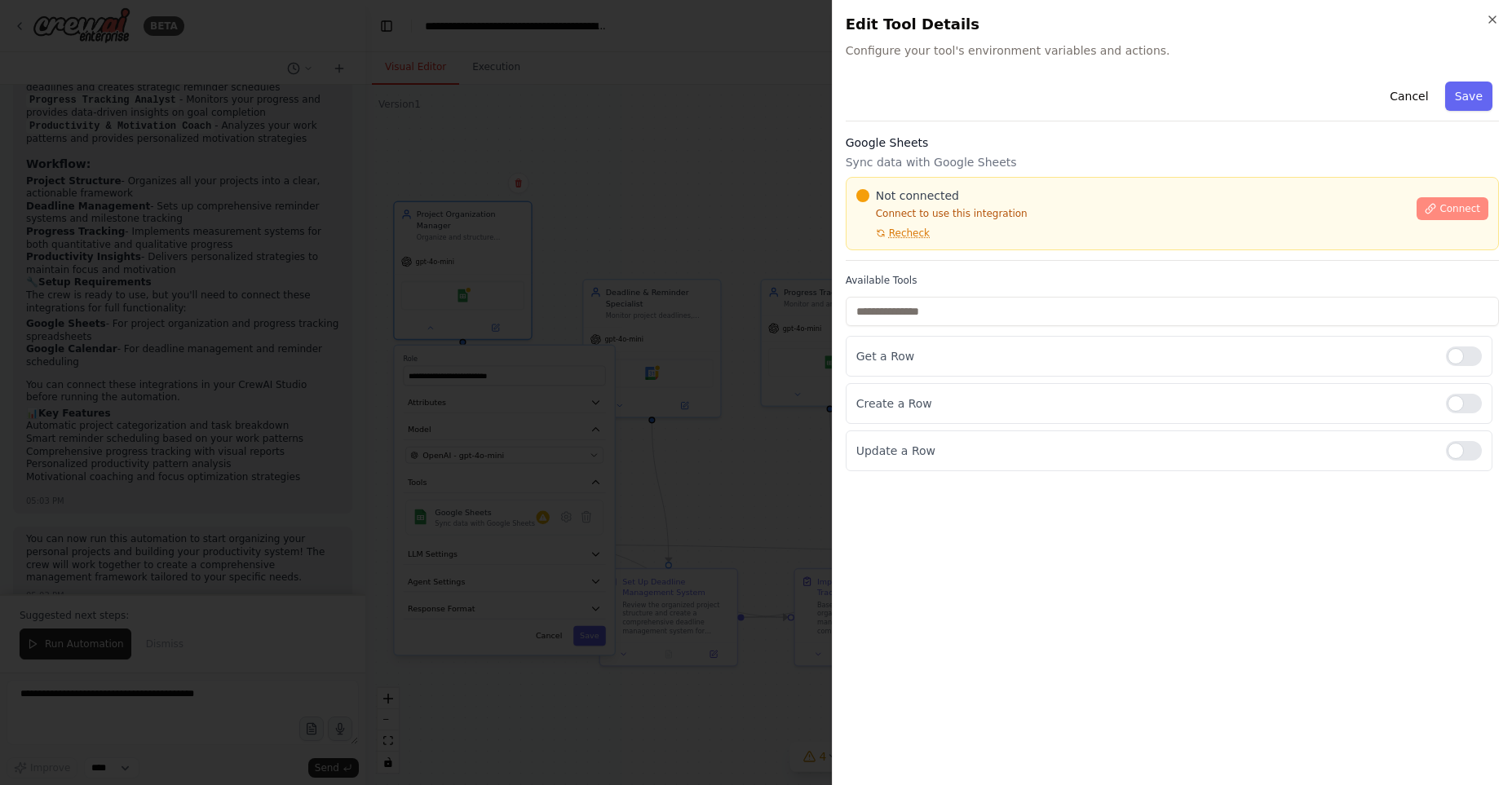
click at [1472, 211] on span "Connect" at bounding box center [1459, 208] width 41 height 13
click at [1451, 209] on span "Connect" at bounding box center [1459, 208] width 41 height 13
click at [1048, 227] on div "Not connected Connect to use this integration Recheck" at bounding box center [1131, 214] width 551 height 52
click at [975, 312] on input "text" at bounding box center [1172, 311] width 653 height 29
click at [920, 358] on p "Get a Row" at bounding box center [1144, 356] width 577 height 16
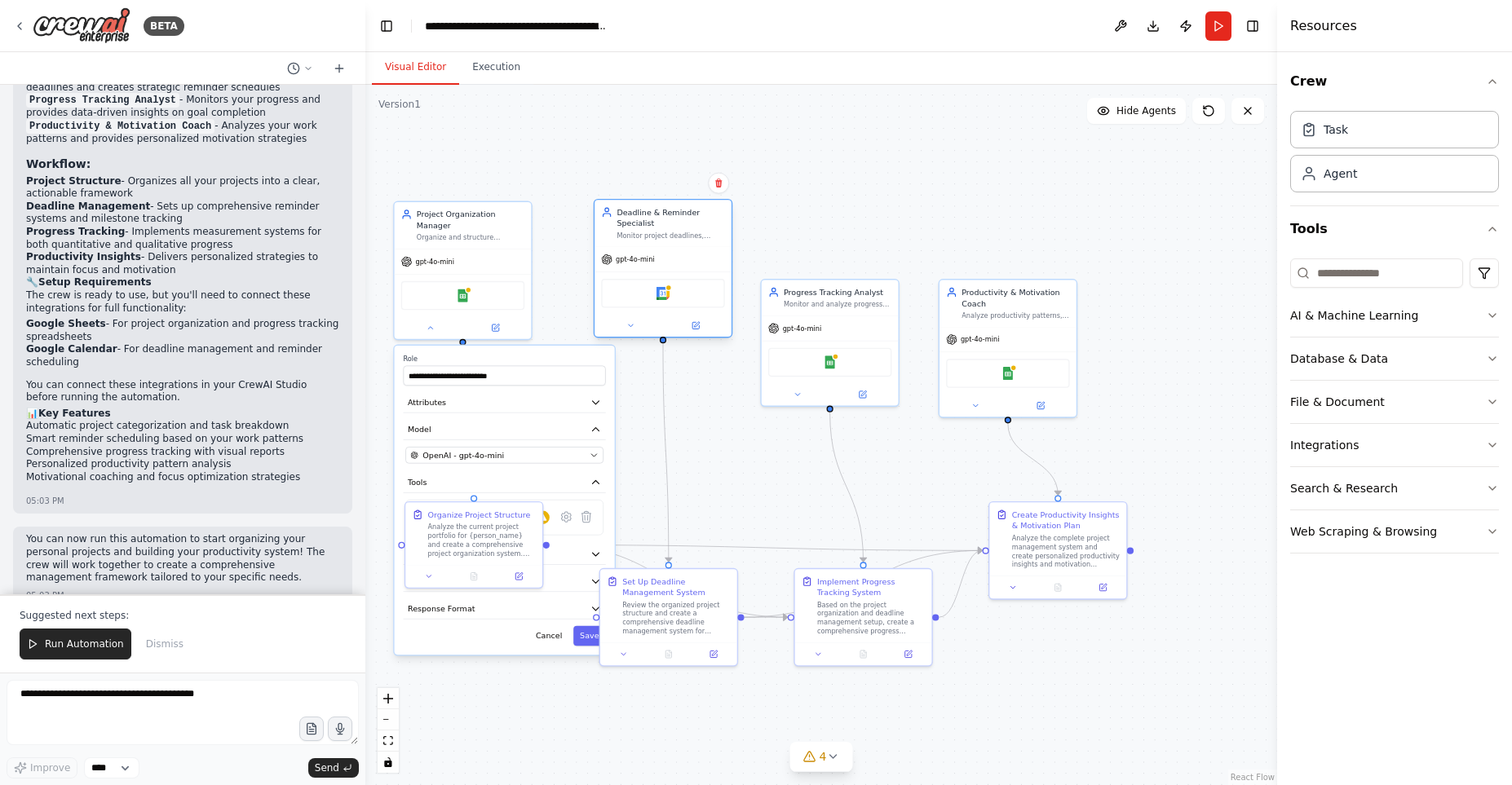
drag, startPoint x: 661, startPoint y: 314, endPoint x: 673, endPoint y: 227, distance: 87.8
click at [673, 227] on div "Deadline & Reminder Specialist Monitor project deadlines, create timely reminde…" at bounding box center [670, 223] width 107 height 34
click at [690, 326] on button at bounding box center [695, 325] width 63 height 13
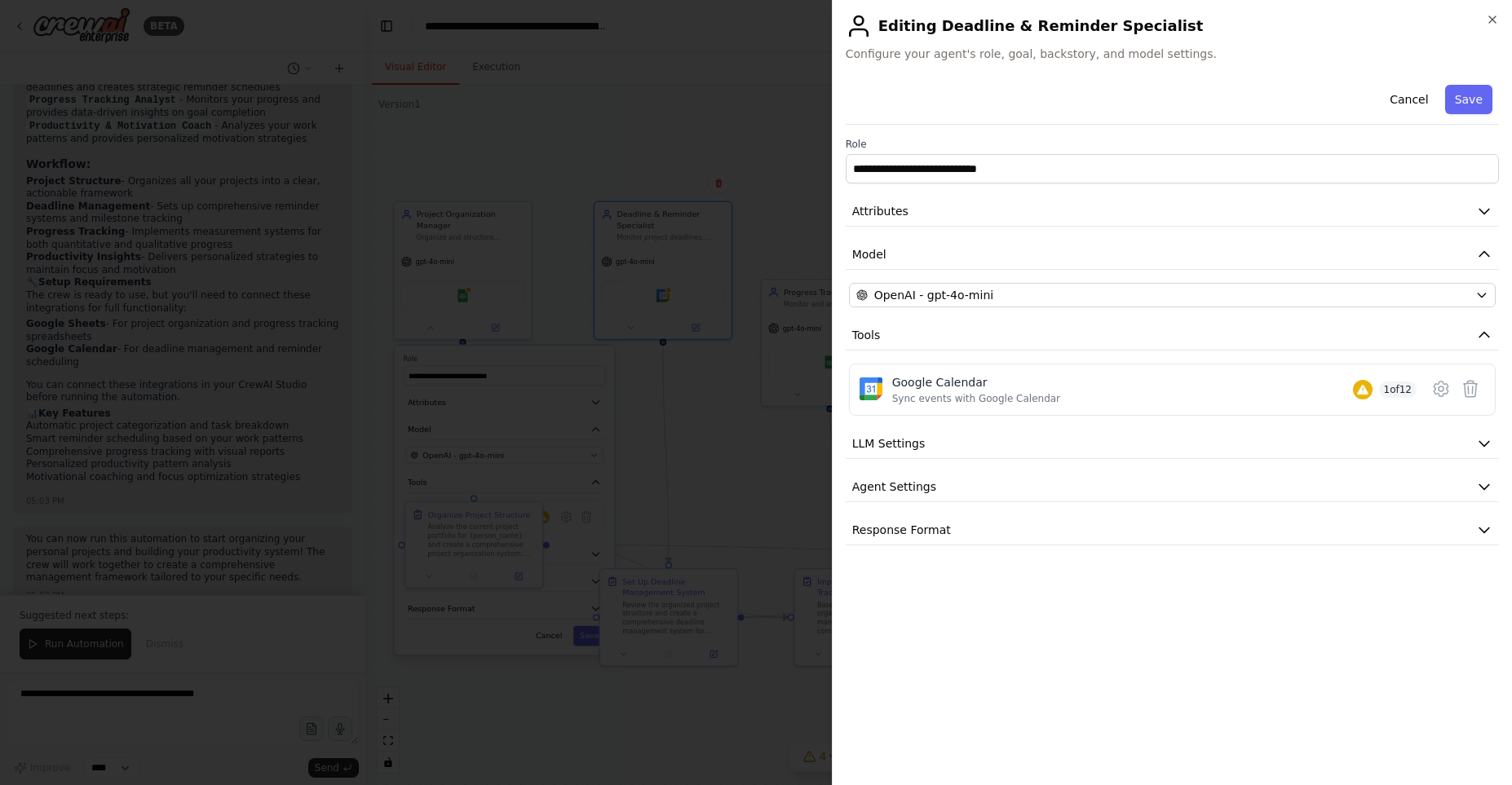
click at [693, 329] on body "BETA Create a crew that helps organize your personal projects, sets reminders f…" at bounding box center [756, 392] width 1512 height 785
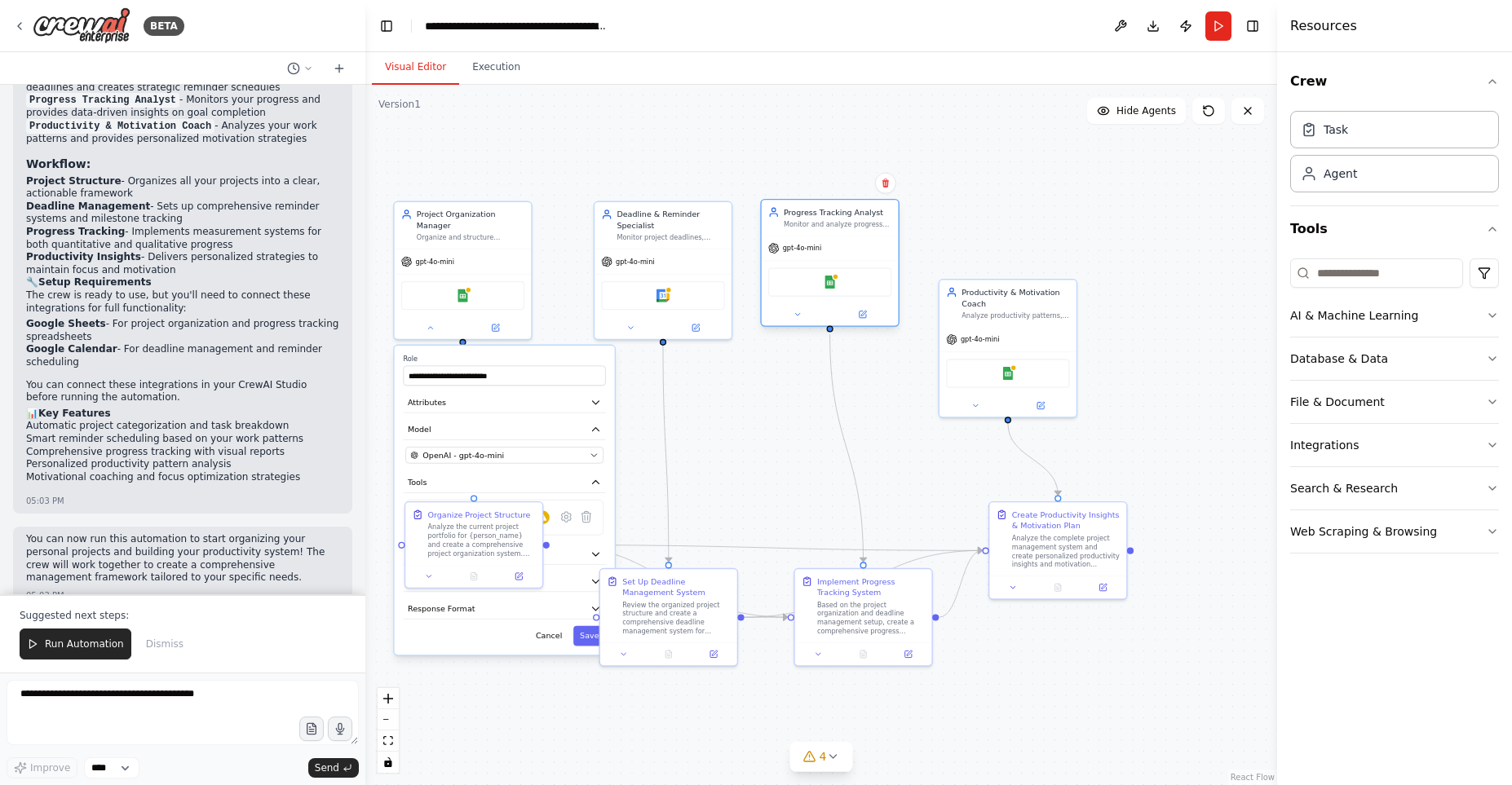
drag, startPoint x: 825, startPoint y: 307, endPoint x: 826, endPoint y: 233, distance: 74.0
click at [826, 233] on div "Progress Tracking Analyst Monitor and analyze progress on personal goals and pr…" at bounding box center [830, 217] width 137 height 35
click at [554, 626] on button "Cancel" at bounding box center [549, 636] width 40 height 21
click at [431, 582] on div at bounding box center [474, 574] width 137 height 22
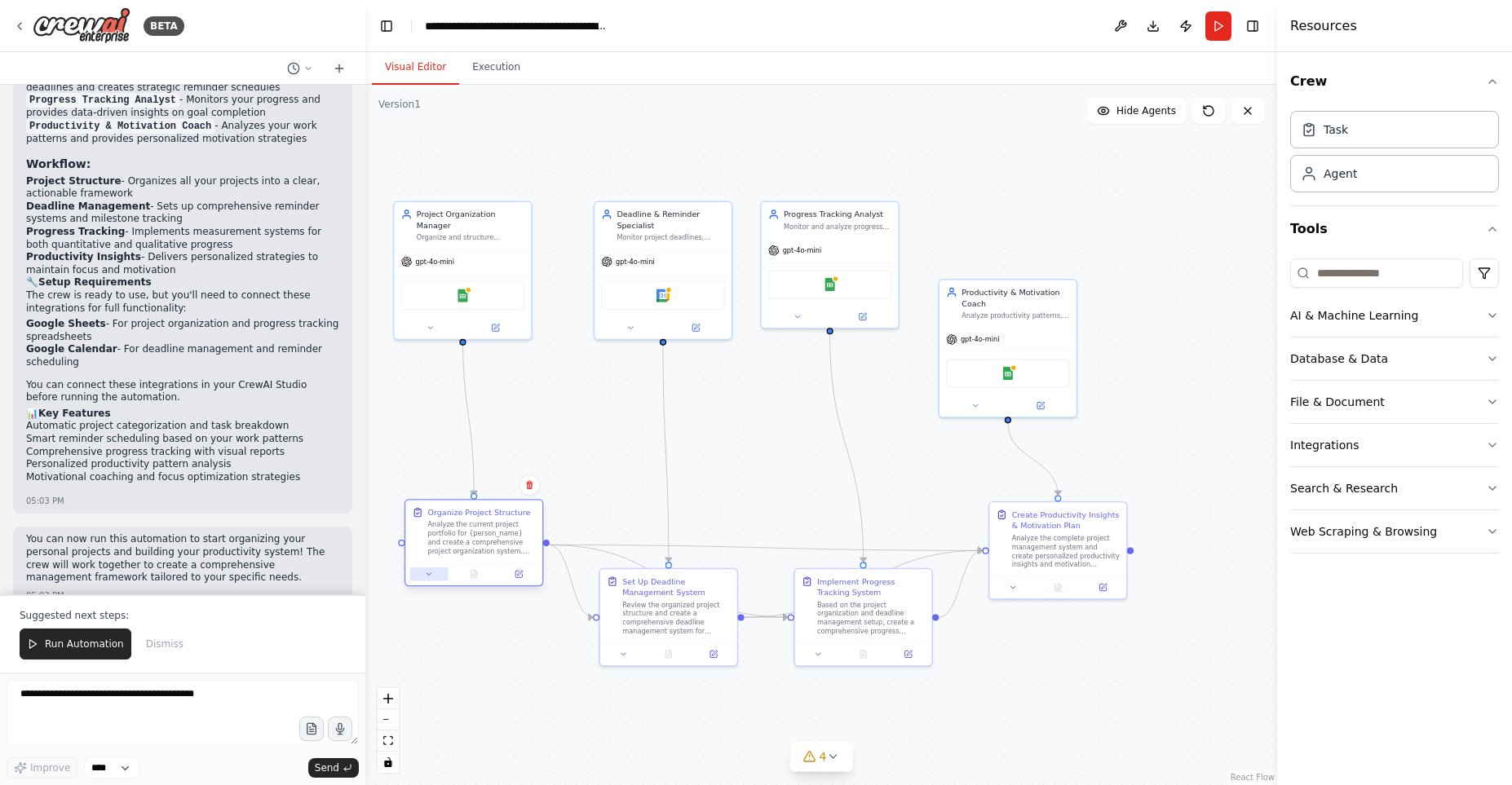
click at [434, 571] on button at bounding box center [429, 573] width 38 height 13
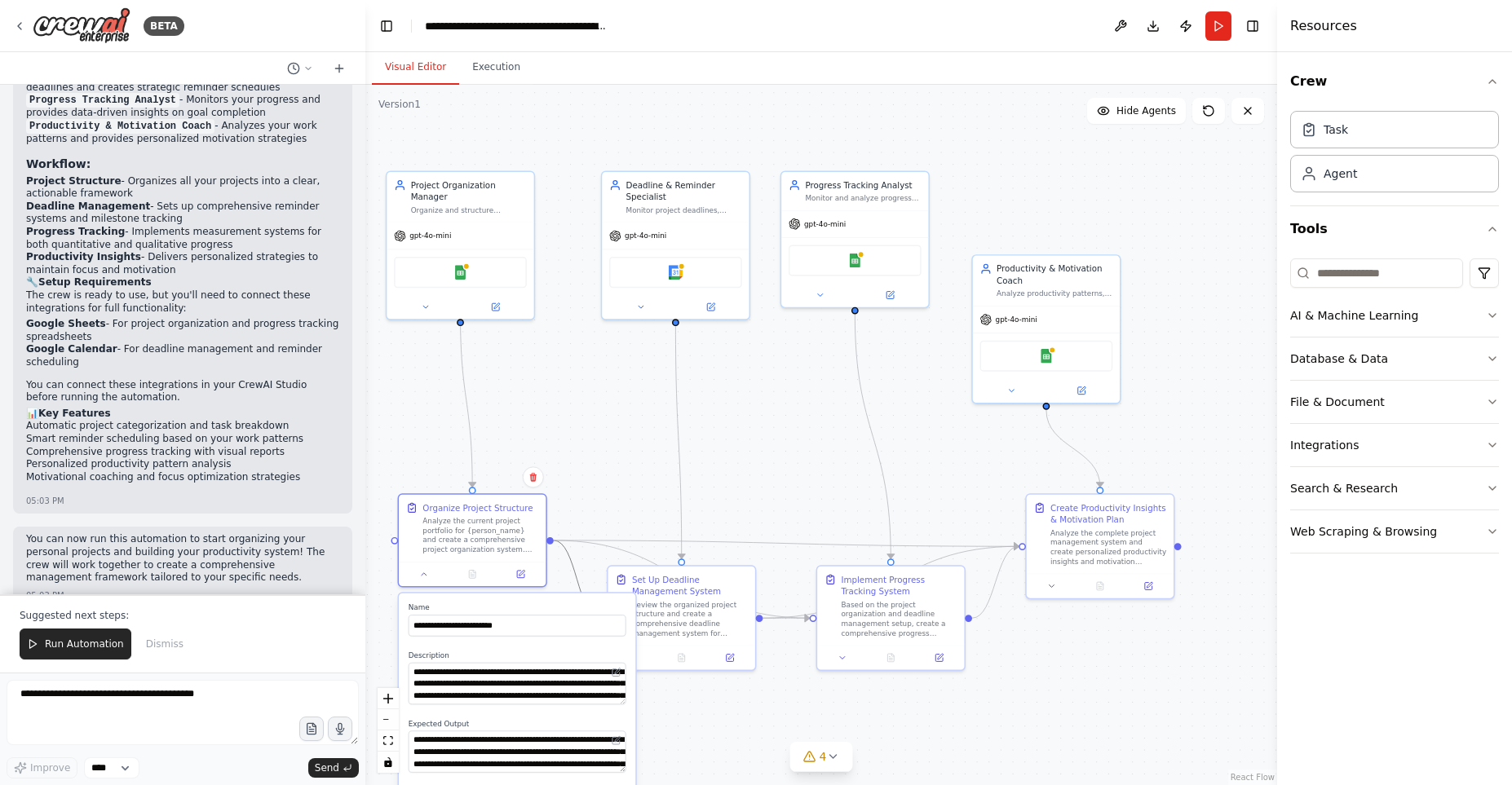
drag, startPoint x: 573, startPoint y: 576, endPoint x: 571, endPoint y: 562, distance: 14.1
click at [571, 562] on icon "Edge from e543c99a-37f7-41a8-9646-71df62e4de98 to d48427c9-5121-460a-b08a-2e050…" at bounding box center [577, 579] width 47 height 78
click at [555, 574] on div ".deletable-edge-delete-btn { width: 20px; height: 20px; border: 0px solid #ffff…" at bounding box center [821, 435] width 912 height 700
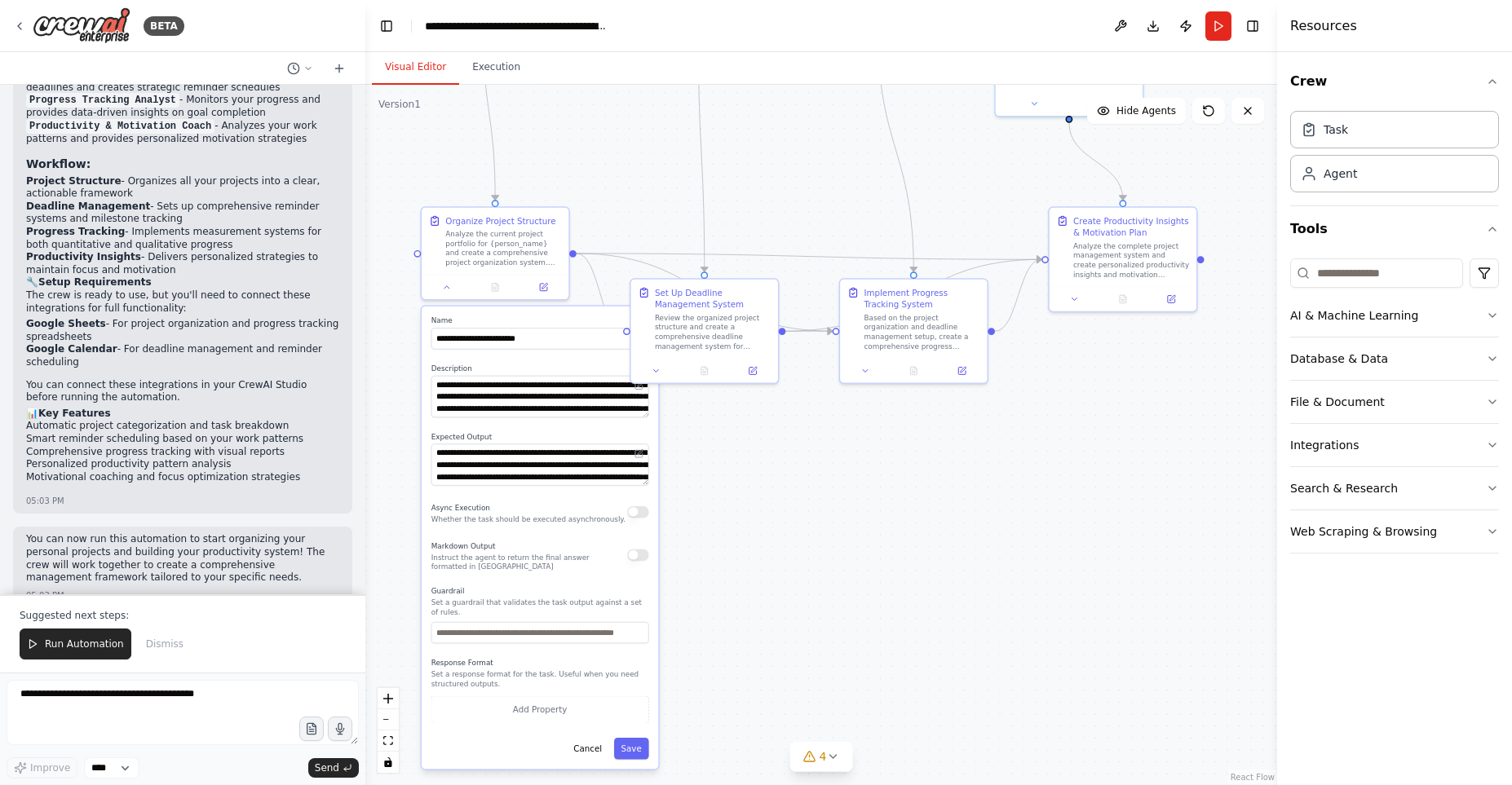
drag, startPoint x: 658, startPoint y: 693, endPoint x: 681, endPoint y: 406, distance: 287.9
click at [681, 406] on div ".deletable-edge-delete-btn { width: 20px; height: 20px; border: 0px solid #ffff…" at bounding box center [821, 435] width 912 height 700
click at [590, 737] on button "Cancel" at bounding box center [587, 748] width 42 height 22
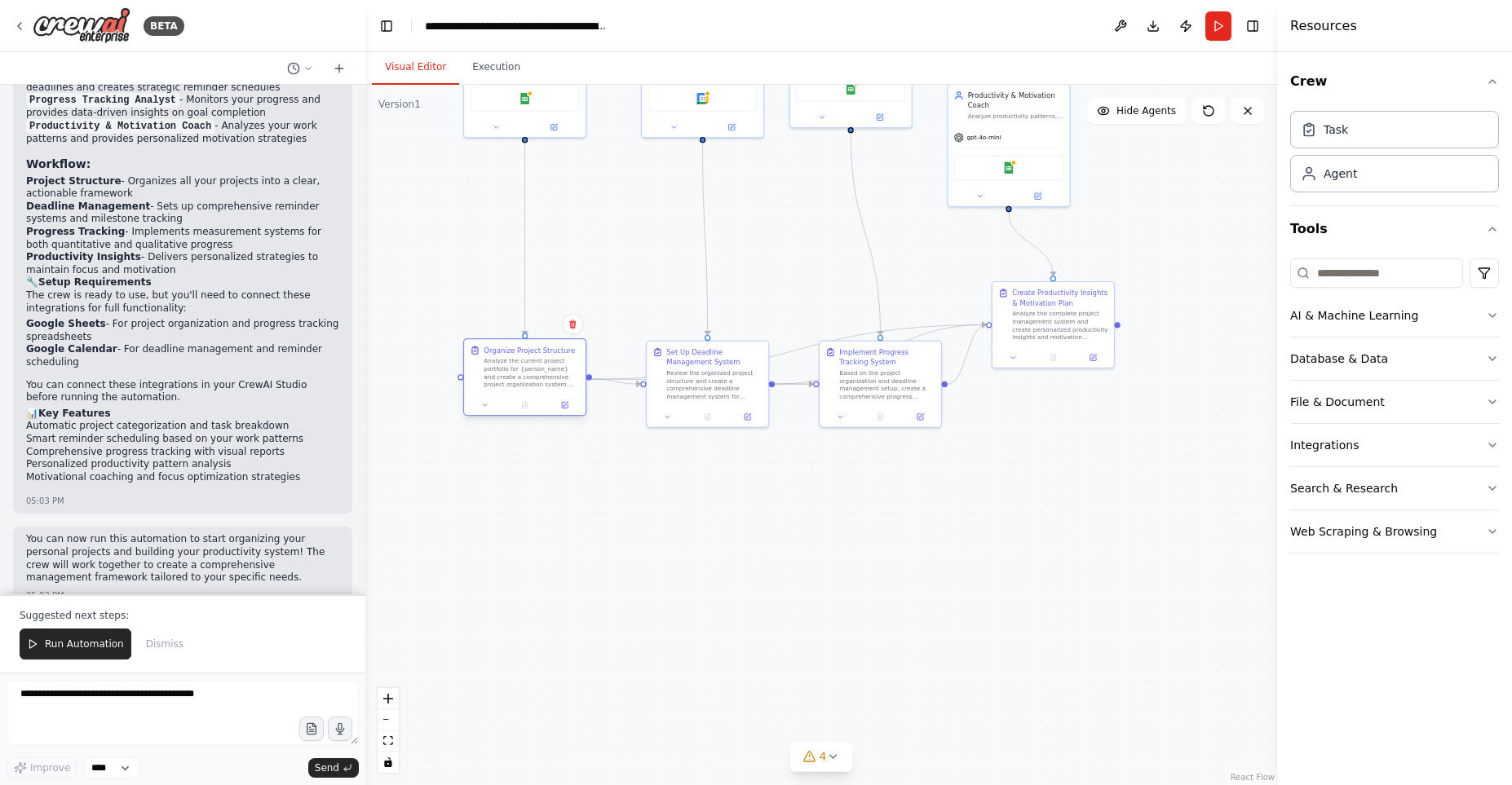
drag, startPoint x: 548, startPoint y: 313, endPoint x: 540, endPoint y: 375, distance: 62.5
click at [540, 375] on div "Analyze the current project portfolio for {person_name} and create a comprehens…" at bounding box center [531, 373] width 95 height 32
click at [1159, 23] on button "Download" at bounding box center [1153, 26] width 26 height 29
drag, startPoint x: 536, startPoint y: 97, endPoint x: 486, endPoint y: 217, distance: 130.0
click at [486, 217] on div "Google Sheets" at bounding box center [476, 214] width 122 height 38
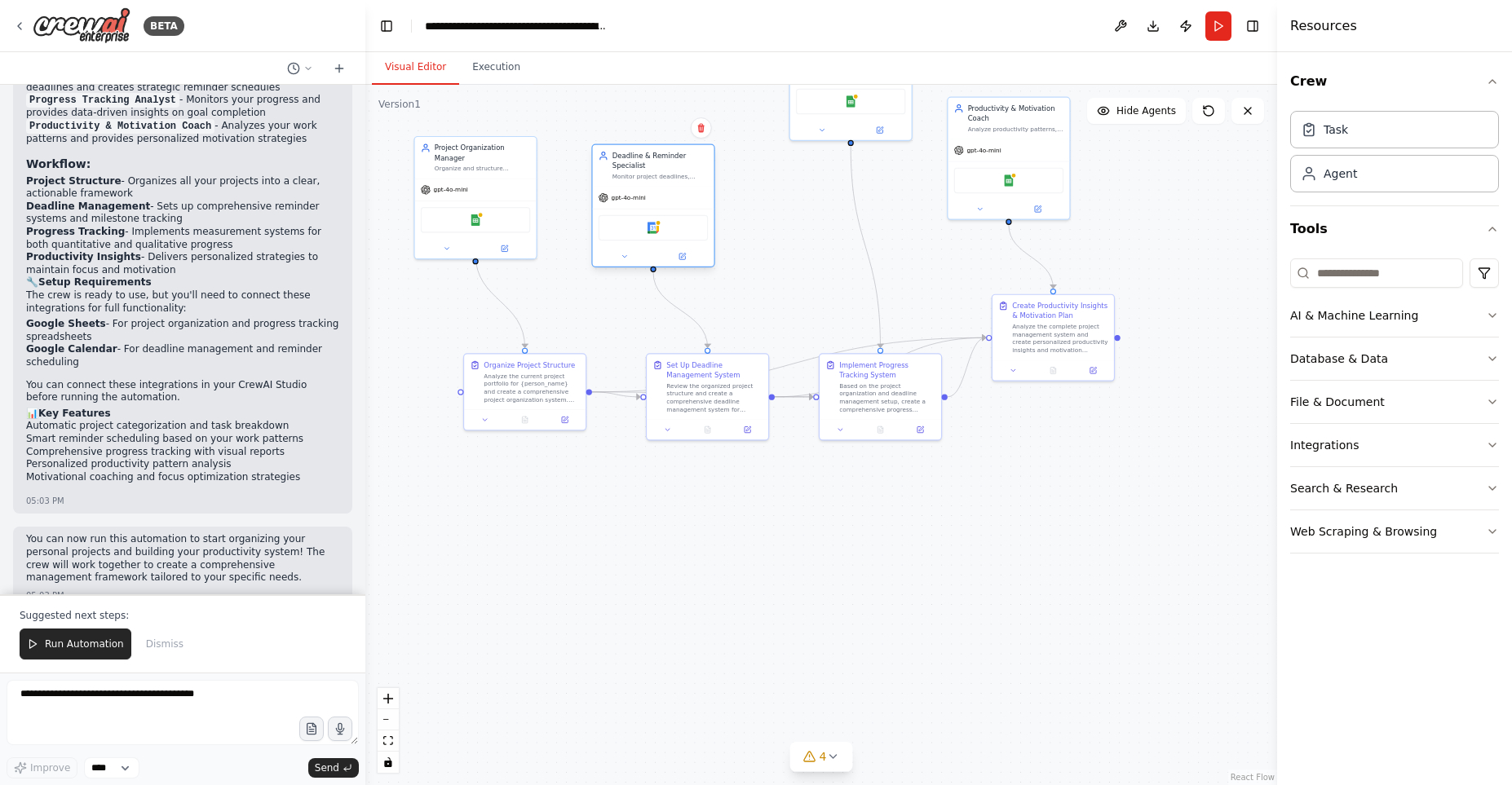
drag, startPoint x: 727, startPoint y: 107, endPoint x: 676, endPoint y: 232, distance: 135.0
click at [676, 232] on div "Google Calendar" at bounding box center [653, 227] width 109 height 25
drag, startPoint x: 870, startPoint y: 107, endPoint x: 839, endPoint y: 226, distance: 123.0
click at [839, 226] on div "Google Sheets" at bounding box center [821, 220] width 109 height 25
click at [1252, 113] on icon at bounding box center [1247, 111] width 13 height 13
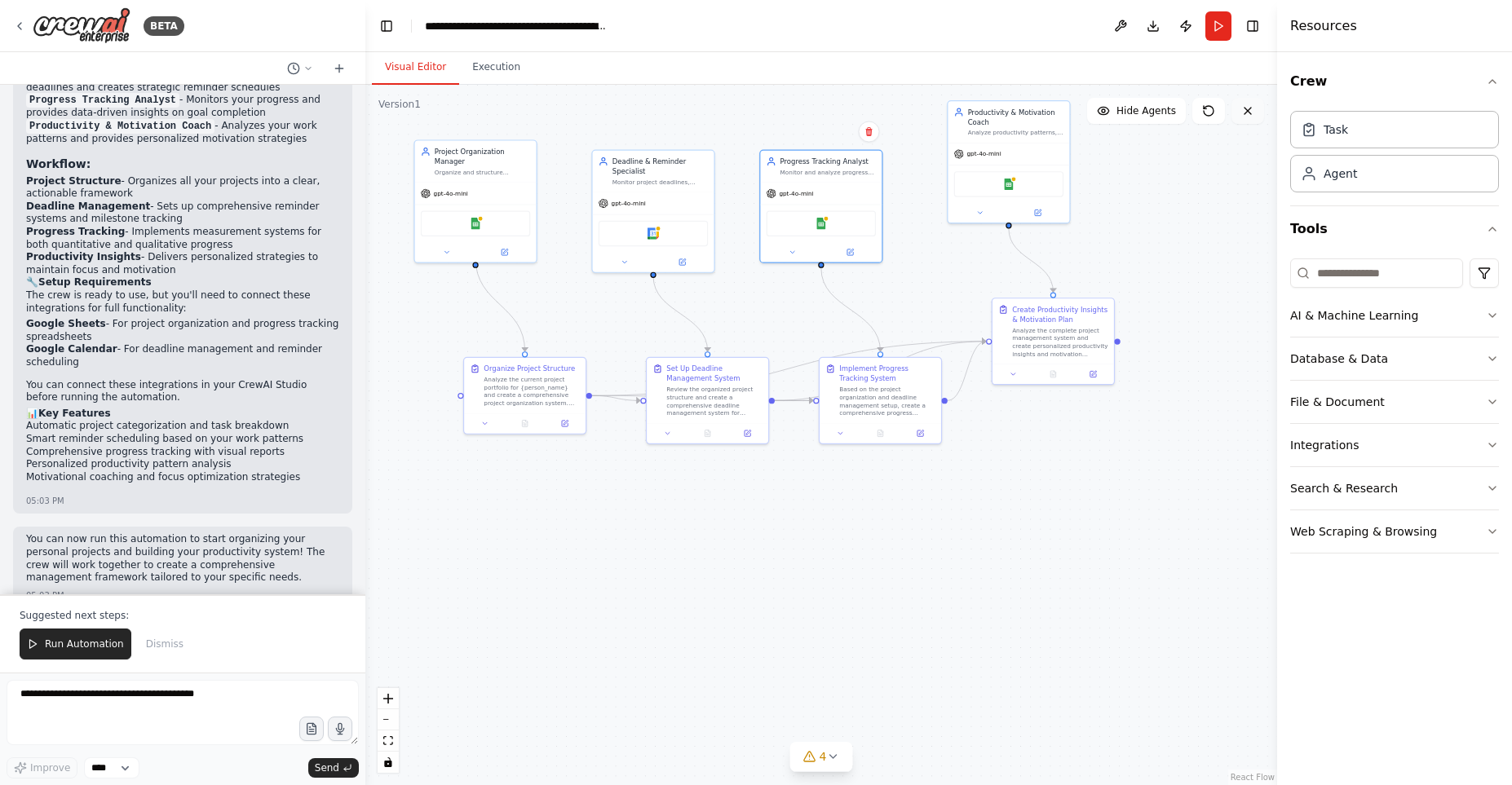
click at [1241, 108] on icon at bounding box center [1247, 111] width 13 height 13
click at [1246, 110] on icon at bounding box center [1247, 111] width 13 height 13
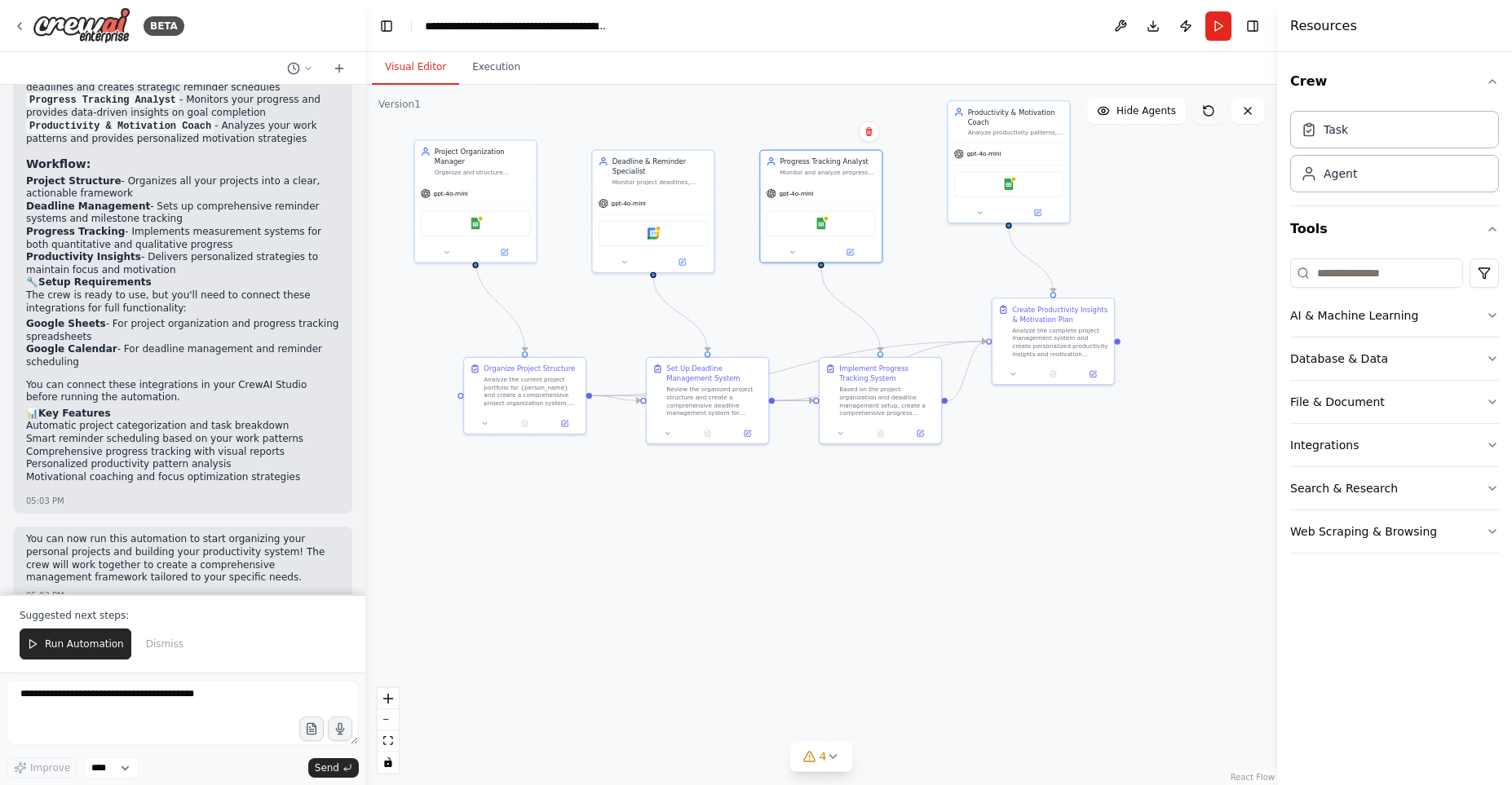
click at [1206, 117] on icon at bounding box center [1208, 111] width 13 height 13
click at [501, 73] on button "Execution" at bounding box center [497, 67] width 74 height 35
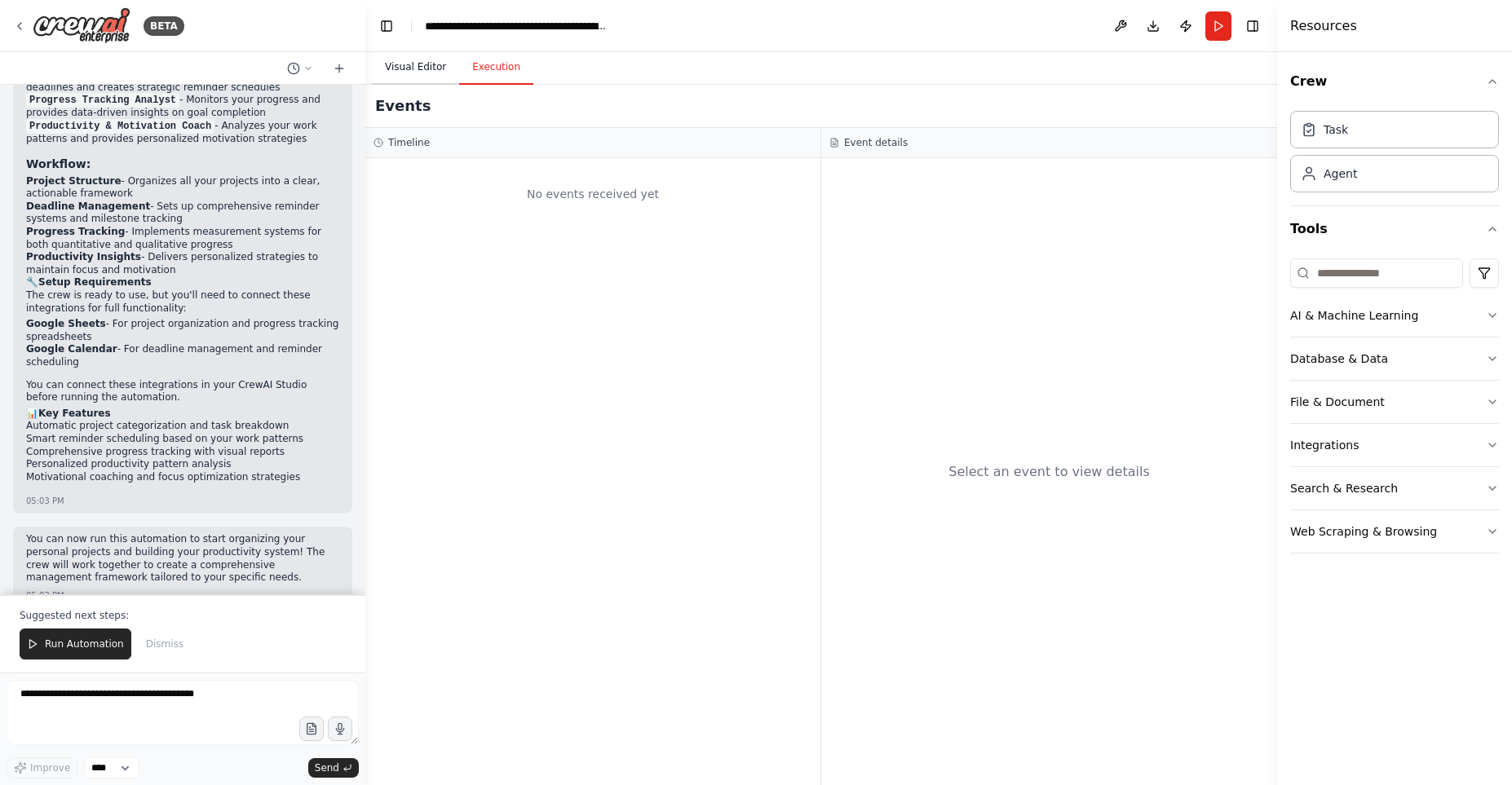
click at [420, 75] on button "Visual Editor" at bounding box center [415, 67] width 87 height 35
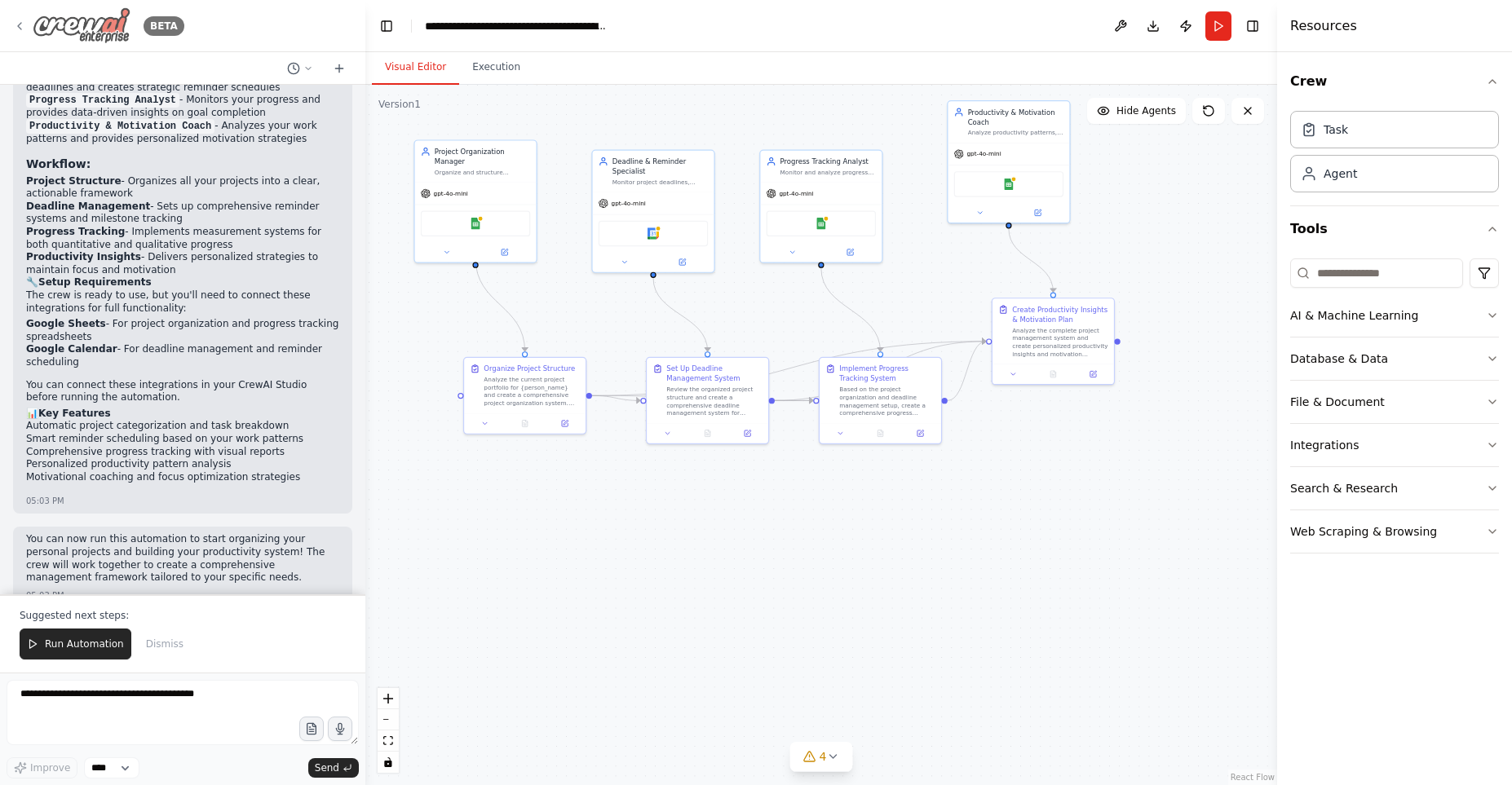
click at [19, 31] on icon at bounding box center [19, 26] width 13 height 13
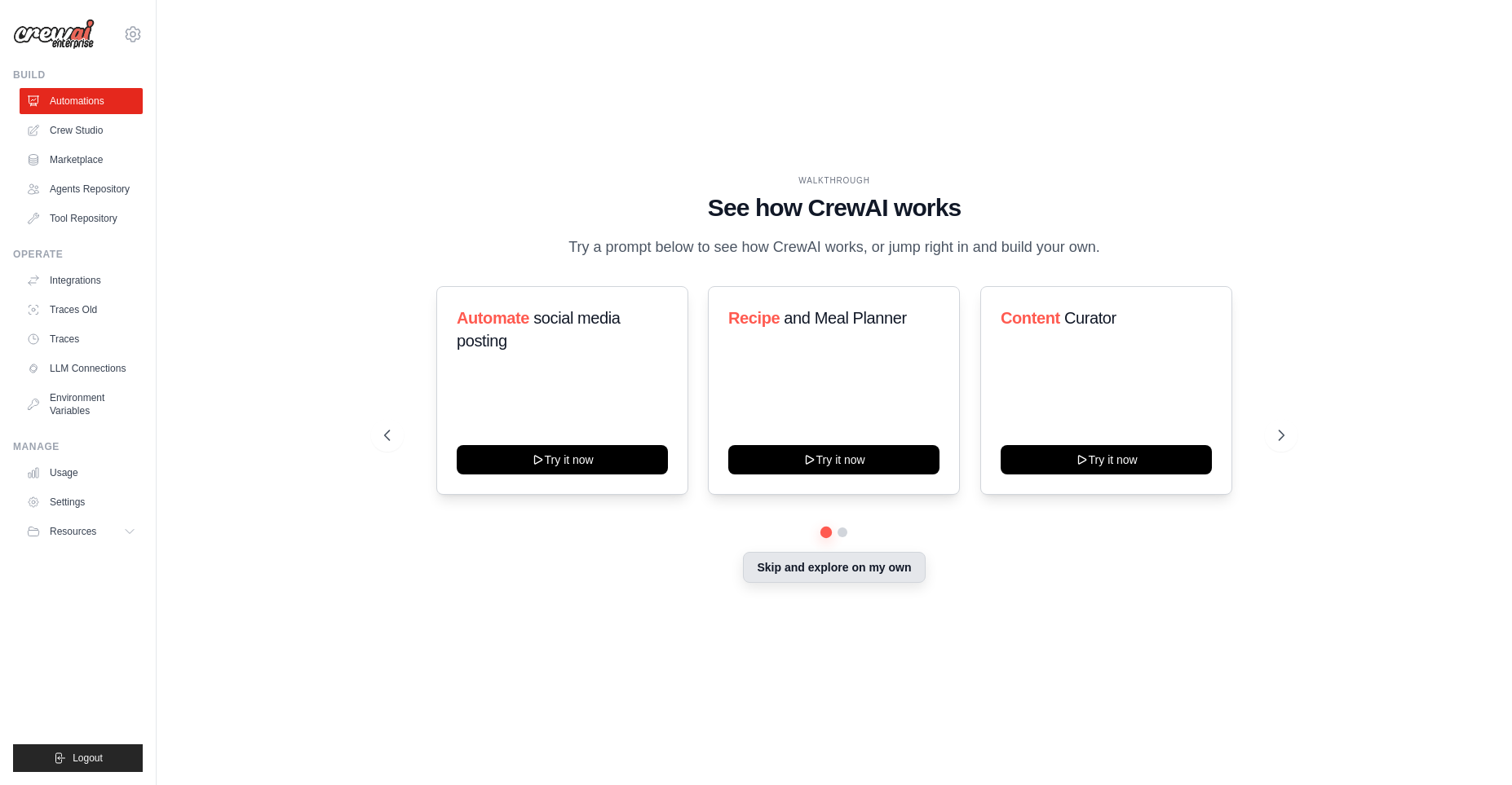
click at [808, 578] on button "Skip and explore on my own" at bounding box center [834, 567] width 182 height 31
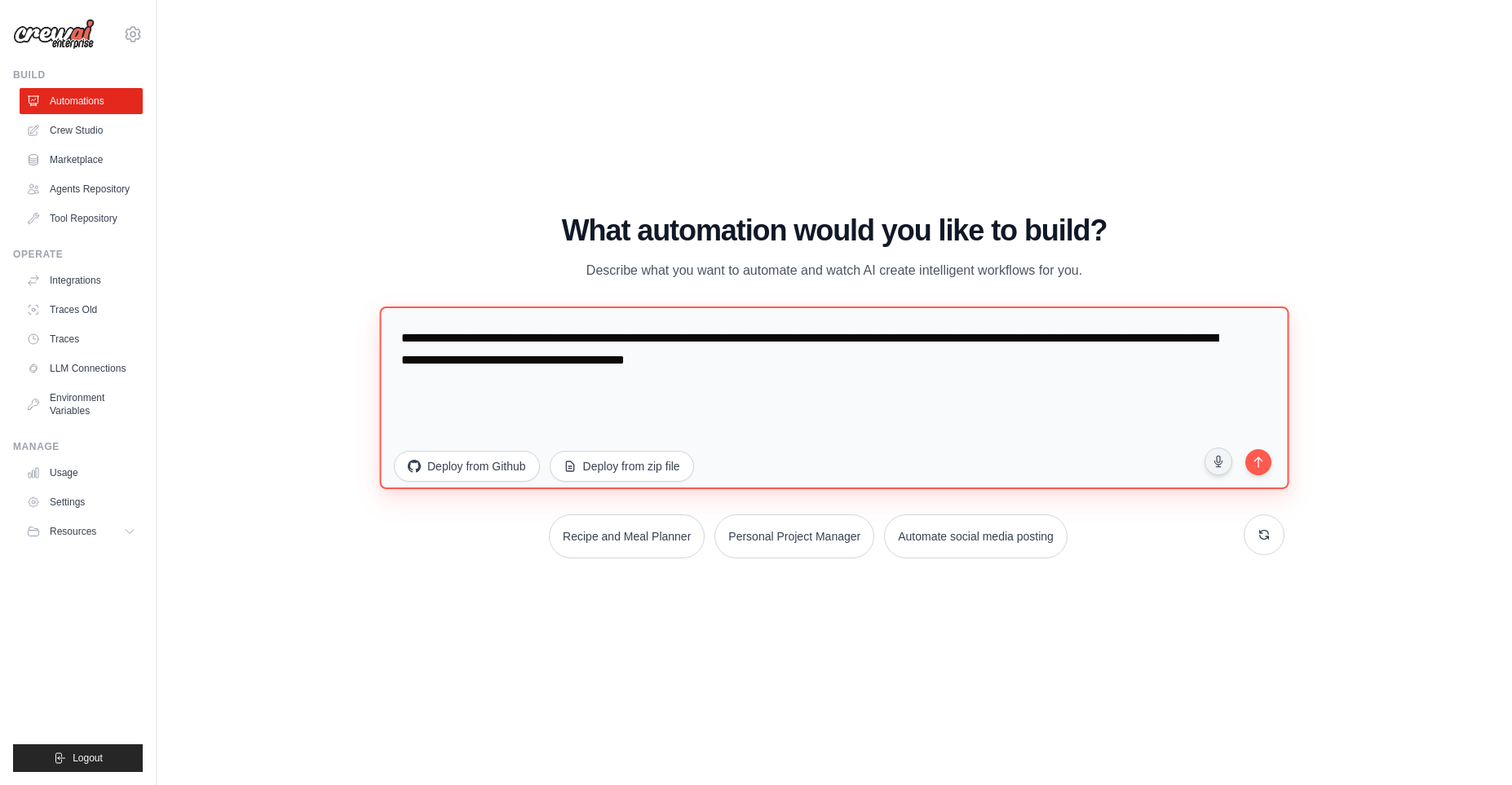
drag, startPoint x: 916, startPoint y: 364, endPoint x: 398, endPoint y: 335, distance: 518.8
click at [398, 335] on textarea "**********" at bounding box center [833, 397] width 909 height 182
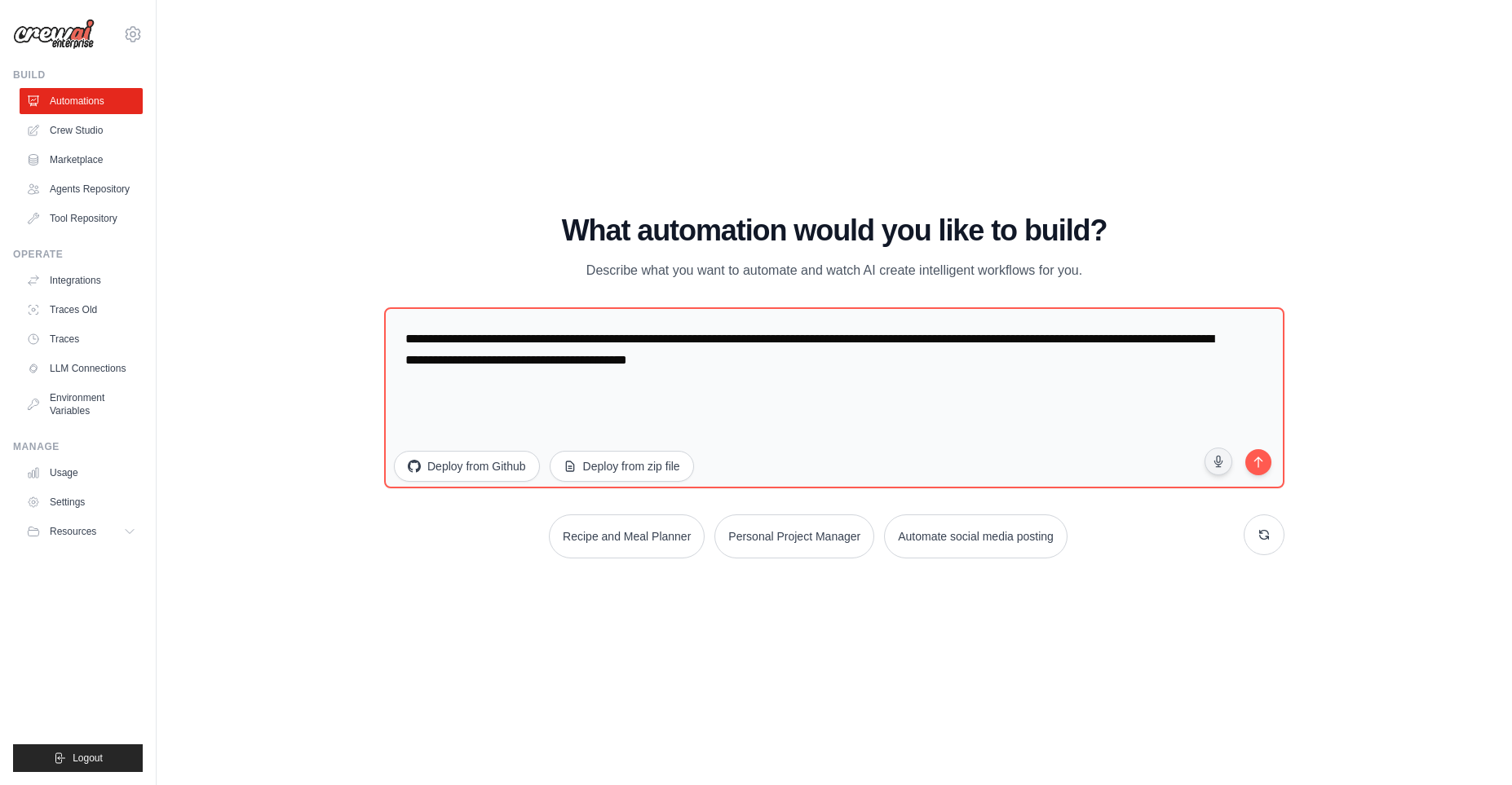
click at [1410, 284] on div "WALKTHROUGH See how [PERSON_NAME] works Try a prompt below to see how [PERSON_N…" at bounding box center [834, 392] width 1304 height 752
